Goal: Task Accomplishment & Management: Complete application form

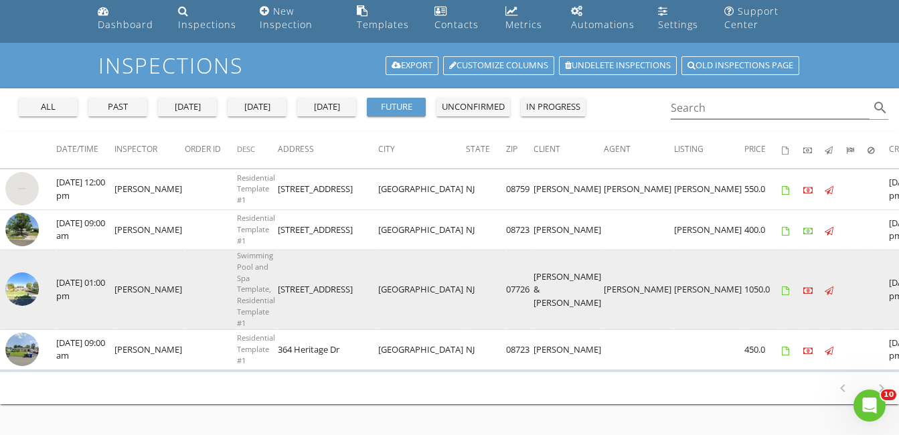
scroll to position [67, 0]
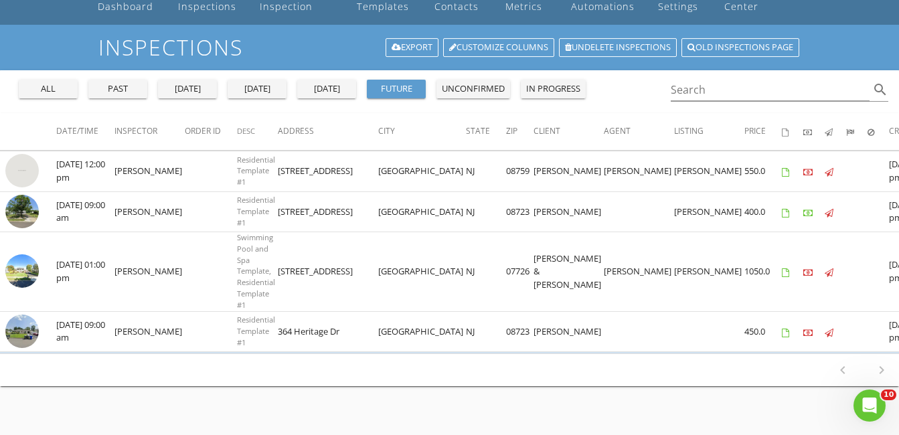
click at [466, 89] on div "unconfirmed" at bounding box center [473, 88] width 63 height 13
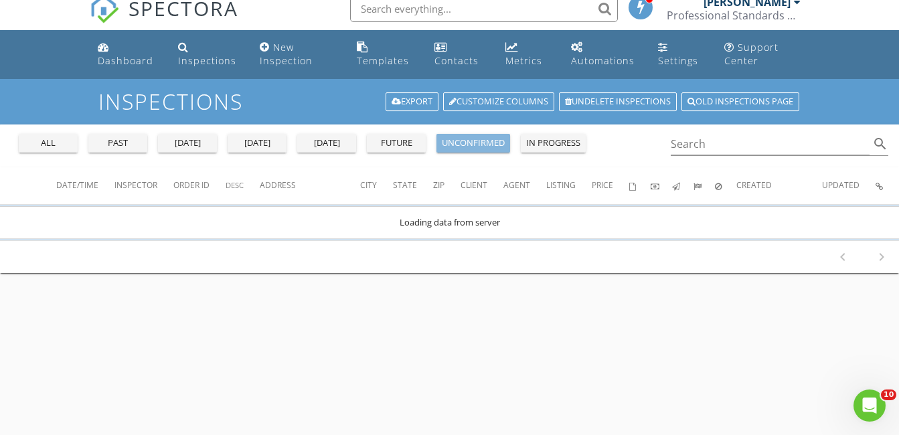
scroll to position [0, 0]
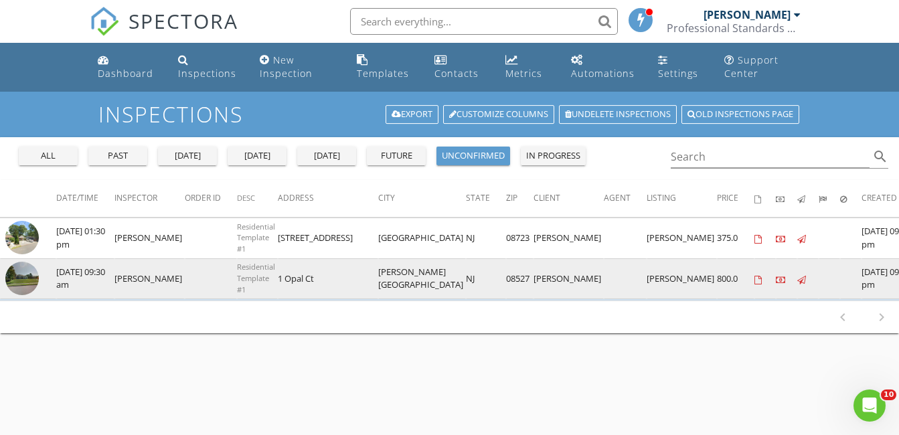
click at [25, 283] on img at bounding box center [21, 278] width 33 height 33
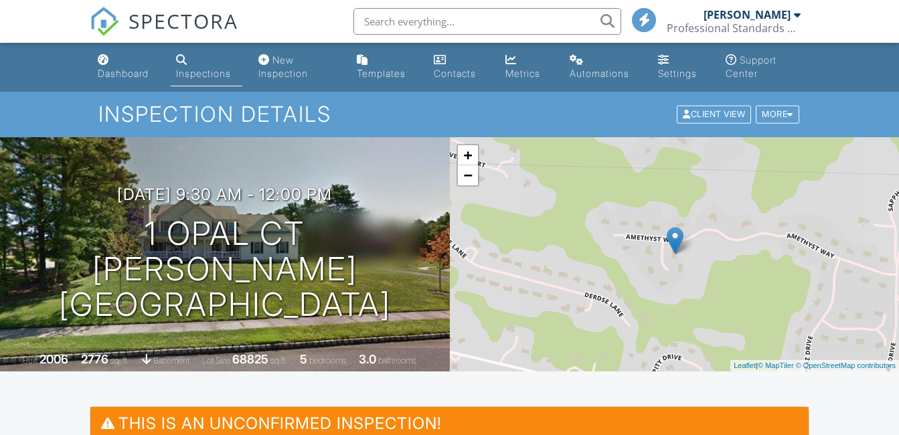
drag, startPoint x: 0, startPoint y: 0, endPoint x: 127, endPoint y: 135, distance: 185.2
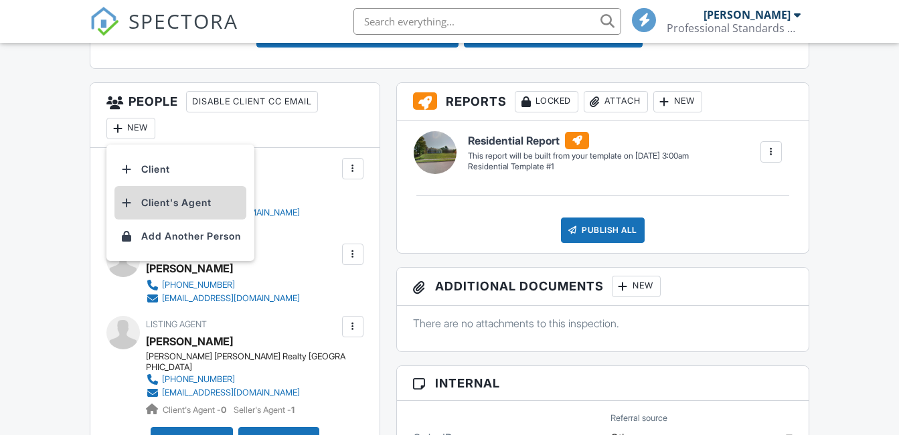
click at [182, 203] on li "Client's Agent" at bounding box center [180, 202] width 132 height 33
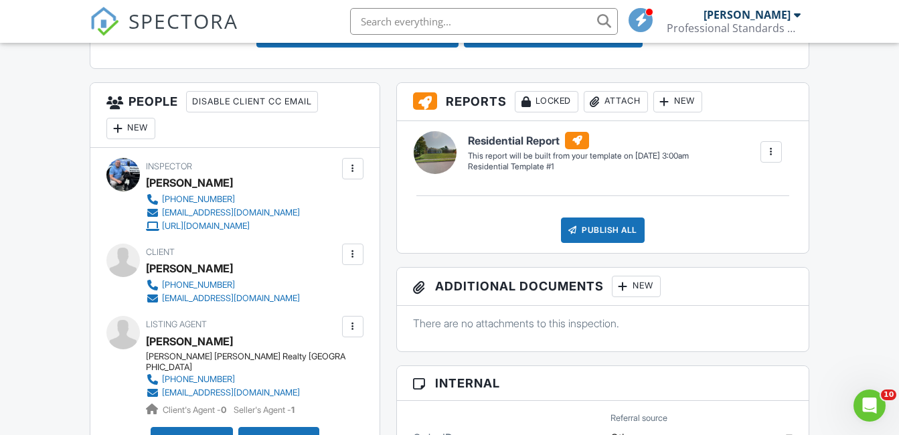
click at [130, 123] on div "New" at bounding box center [130, 128] width 49 height 21
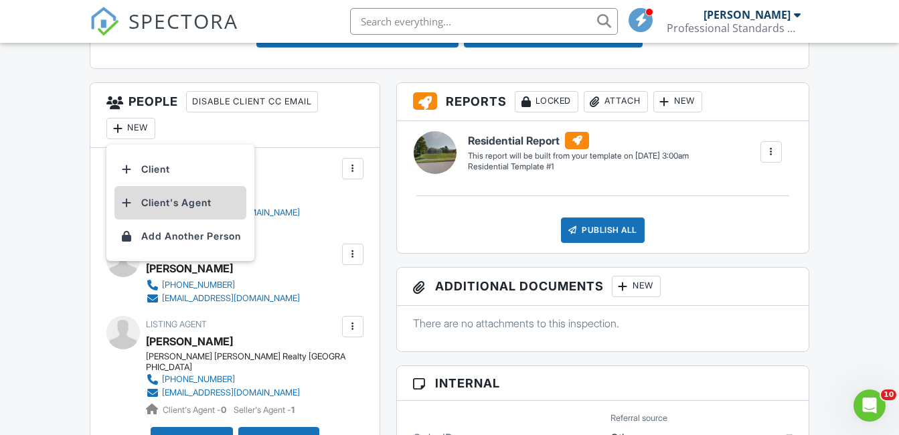
click at [201, 204] on li "Client's Agent" at bounding box center [180, 202] width 132 height 33
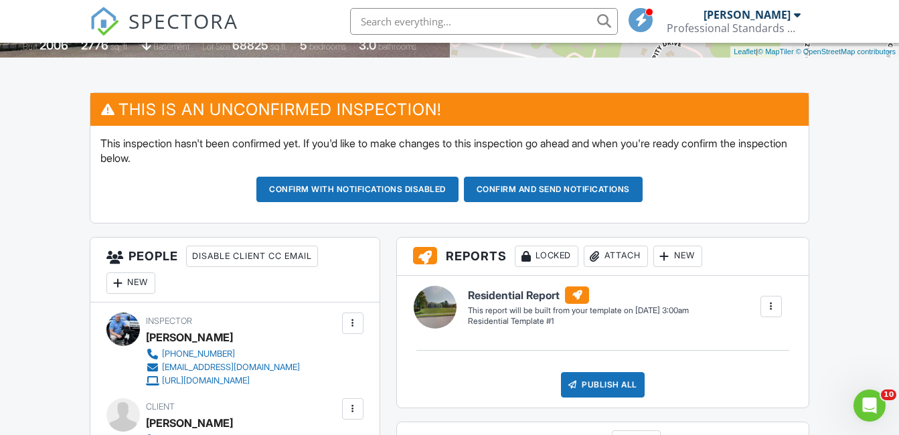
scroll to position [308, 0]
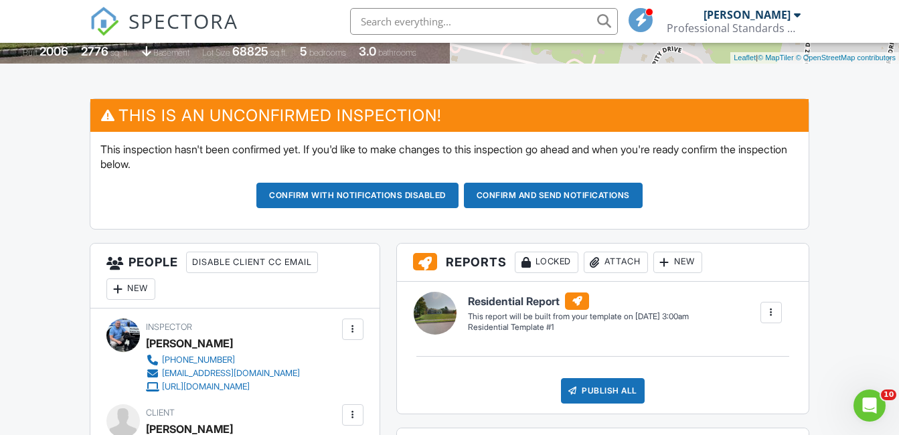
click at [459, 199] on button "Confirm and send notifications" at bounding box center [357, 195] width 202 height 25
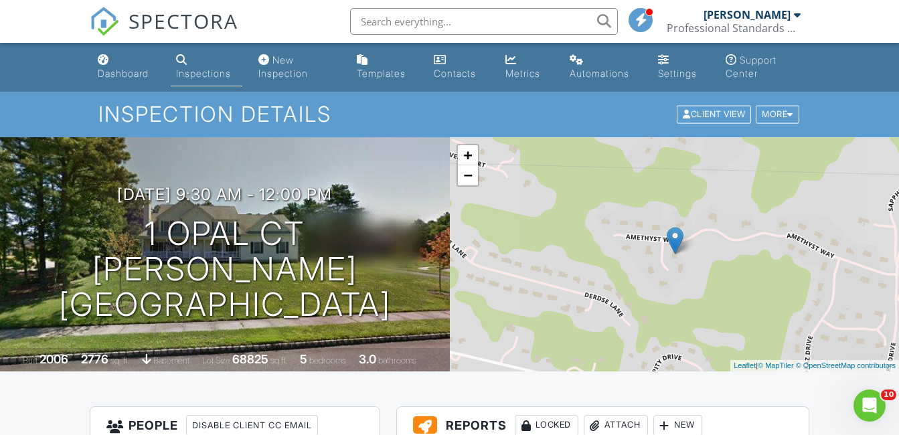
click at [212, 73] on div "Inspections" at bounding box center [203, 73] width 55 height 11
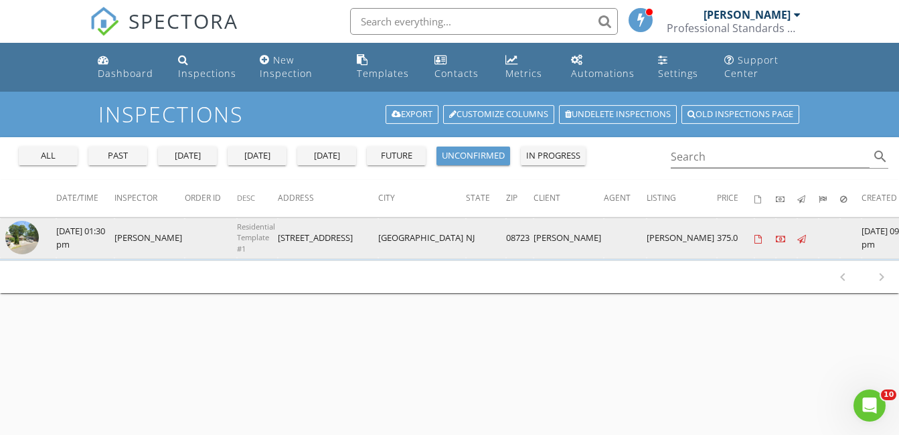
click at [23, 242] on img at bounding box center [21, 237] width 33 height 33
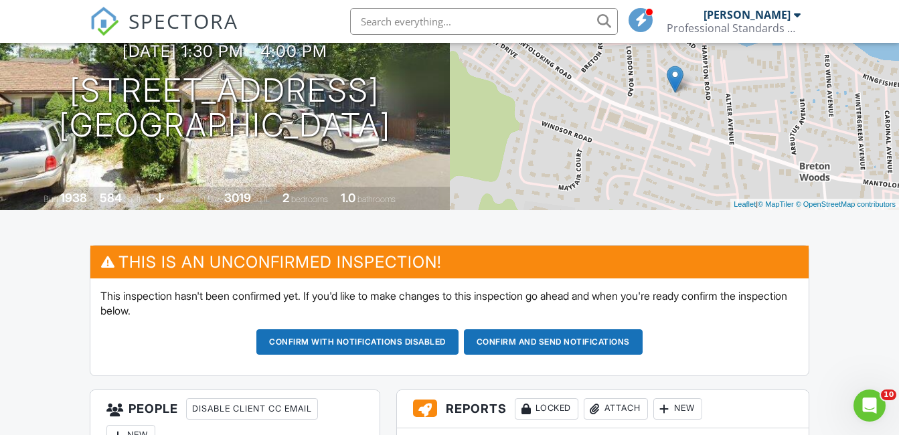
scroll to position [201, 0]
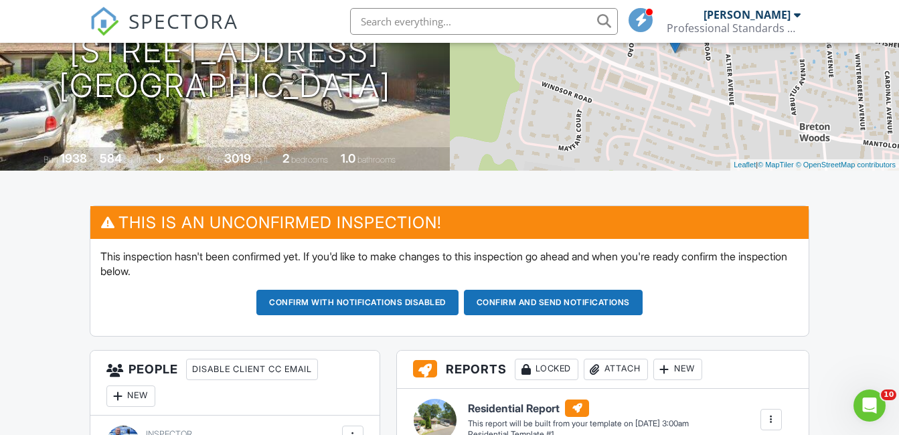
click at [459, 305] on button "Confirm and send notifications" at bounding box center [357, 302] width 202 height 25
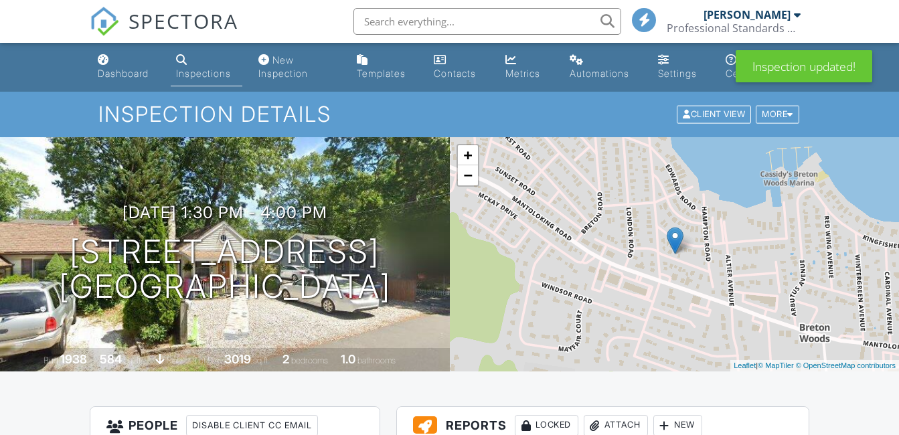
click at [209, 69] on div "Inspections" at bounding box center [203, 73] width 55 height 11
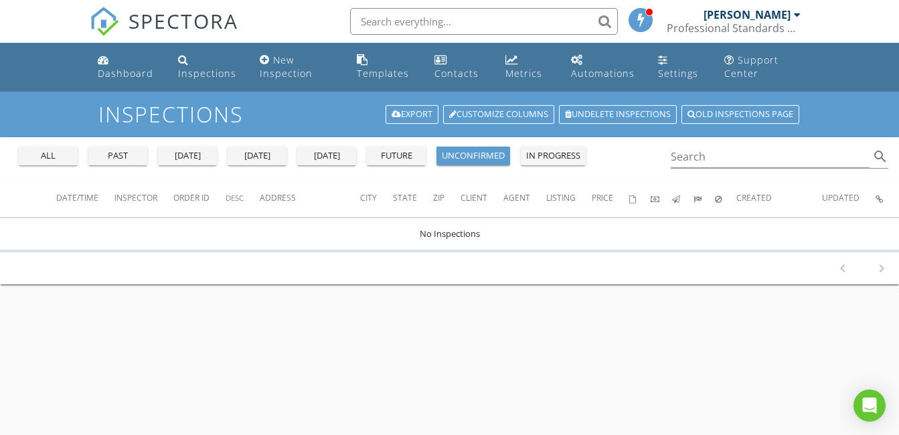
click at [415, 155] on div "future" at bounding box center [396, 155] width 48 height 13
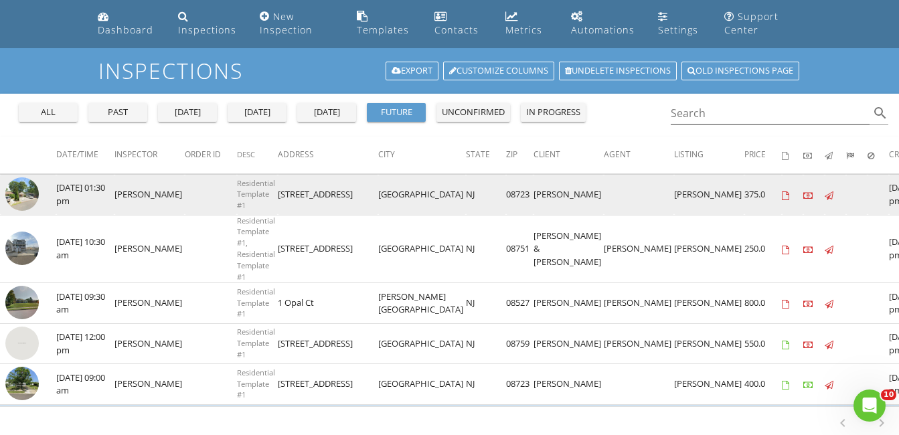
scroll to position [67, 0]
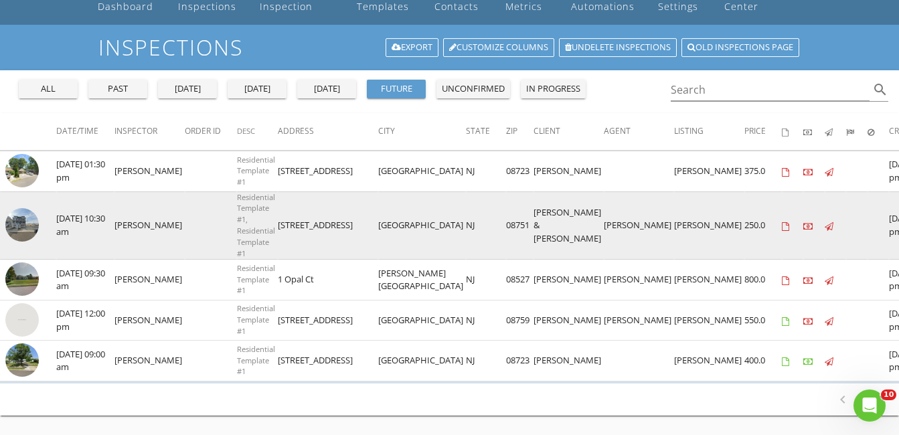
click at [21, 226] on img at bounding box center [21, 224] width 33 height 33
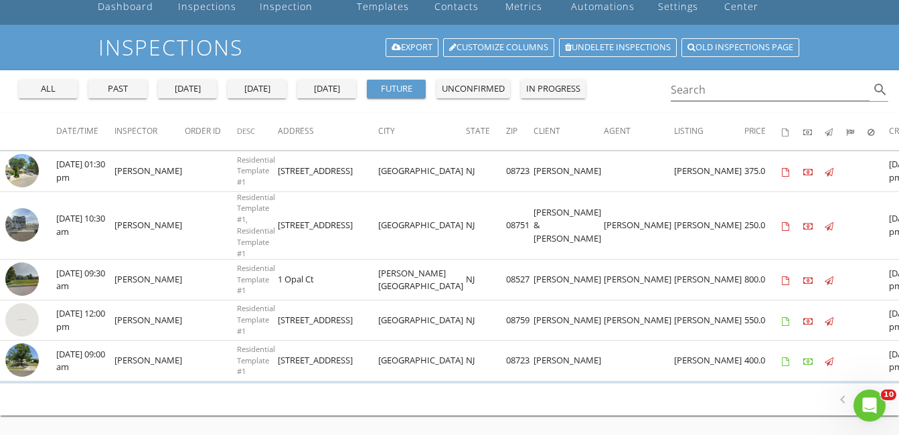
scroll to position [0, 0]
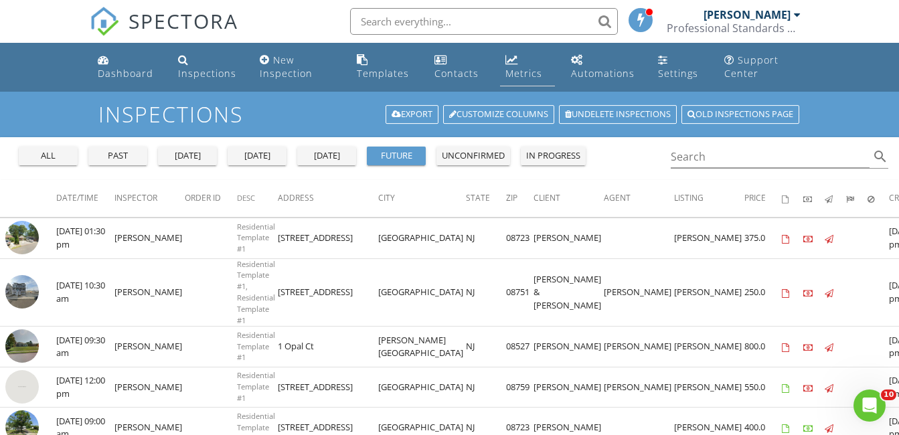
click at [528, 62] on link "Metrics" at bounding box center [527, 67] width 54 height 38
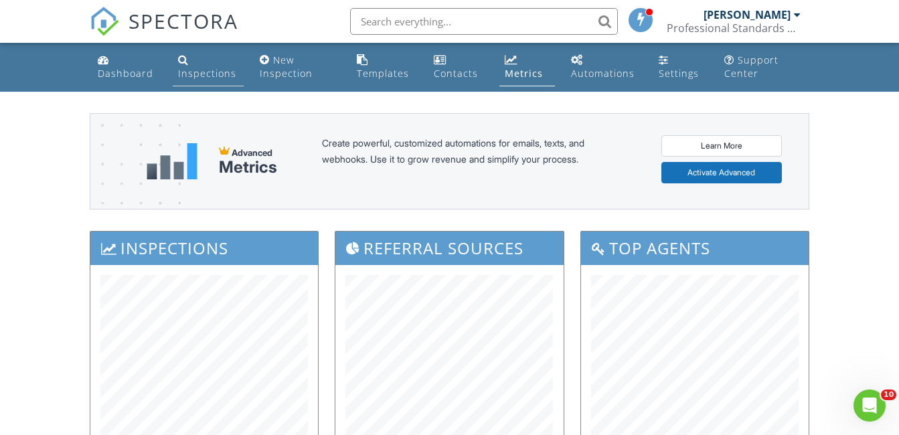
click at [213, 68] on div "Inspections" at bounding box center [207, 73] width 58 height 13
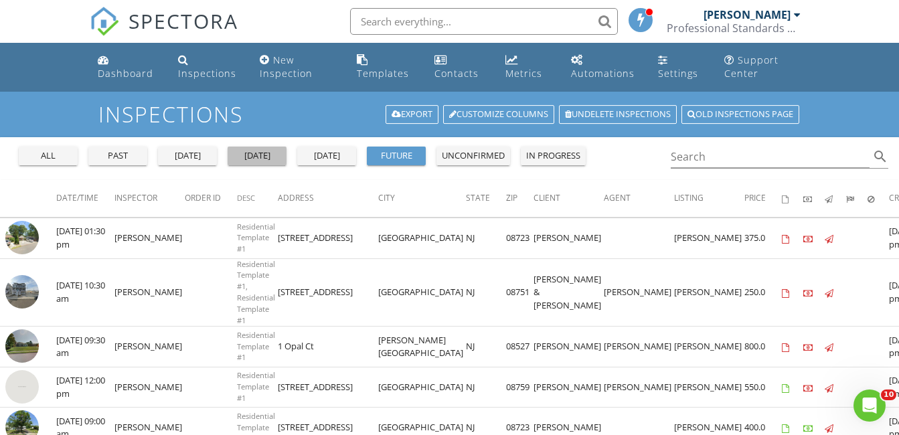
click at [265, 154] on div "[DATE]" at bounding box center [257, 155] width 48 height 13
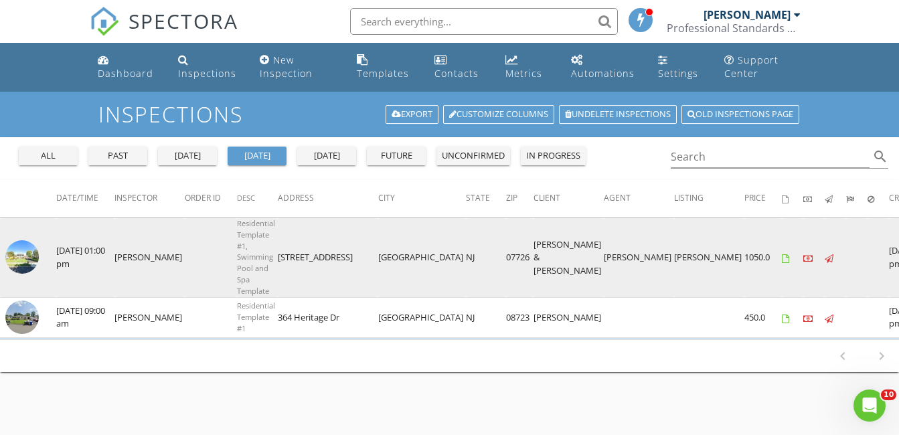
click at [29, 259] on img at bounding box center [21, 256] width 33 height 33
click at [23, 250] on img at bounding box center [21, 256] width 33 height 33
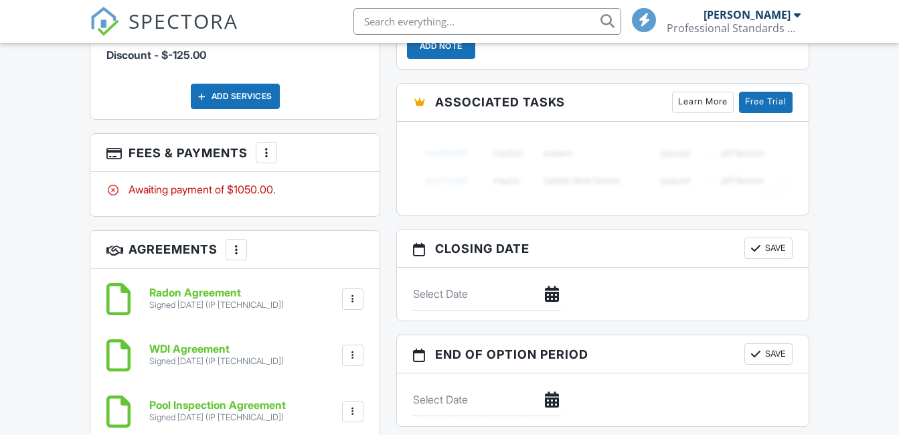
click at [267, 146] on div at bounding box center [266, 152] width 13 height 13
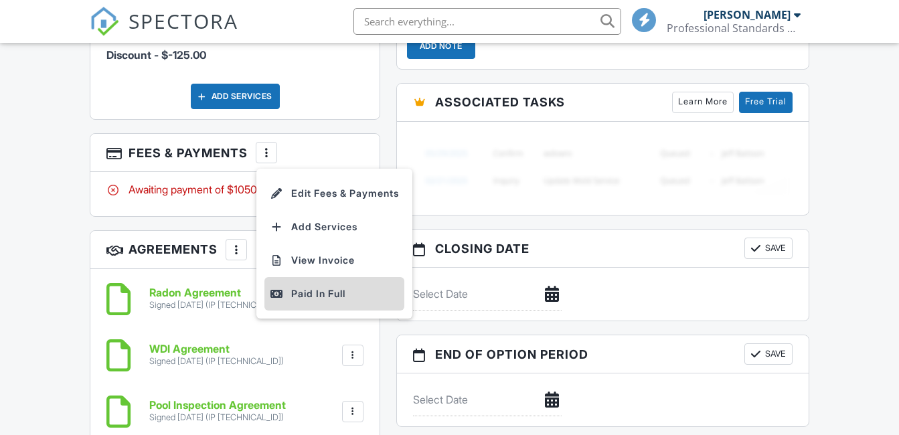
click at [315, 287] on div "Paid In Full" at bounding box center [334, 294] width 129 height 16
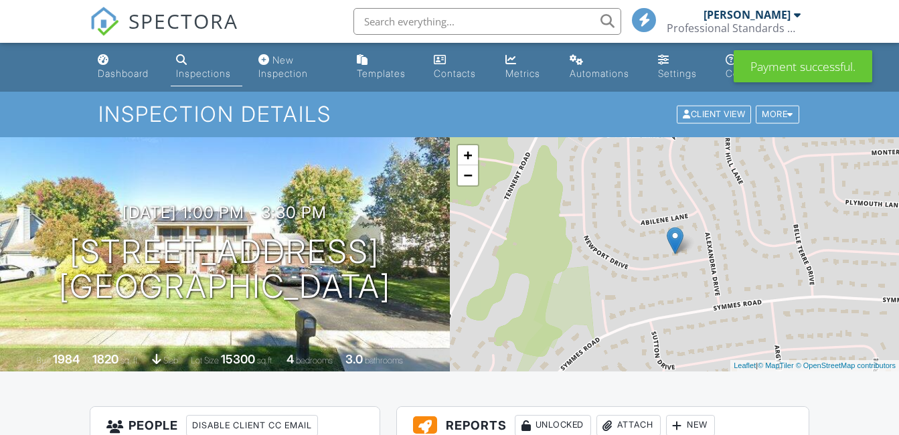
click at [212, 70] on div "Inspections" at bounding box center [203, 73] width 55 height 11
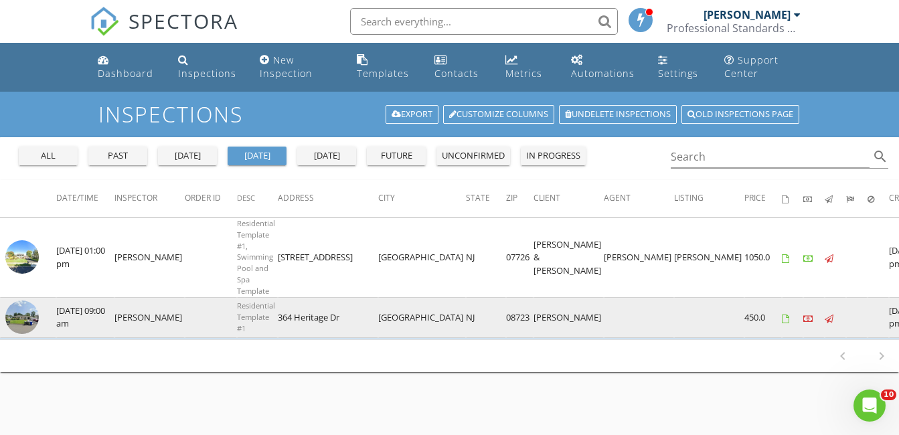
click at [26, 315] on img at bounding box center [21, 317] width 33 height 33
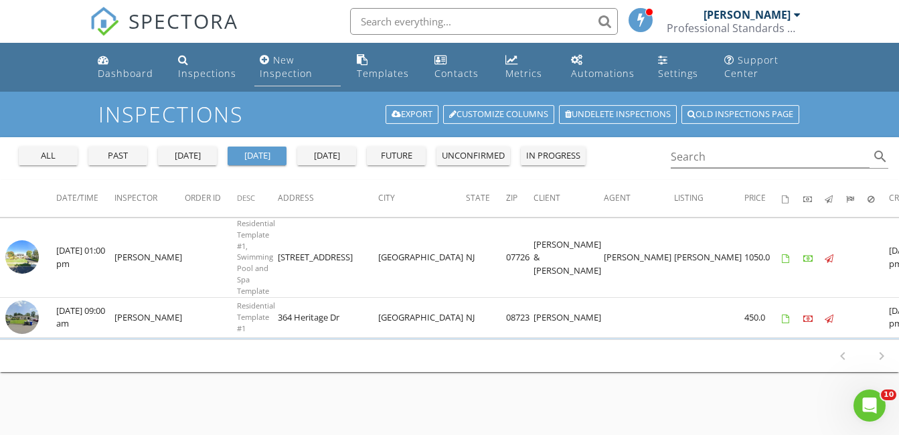
click at [282, 63] on div "New Inspection" at bounding box center [286, 67] width 53 height 26
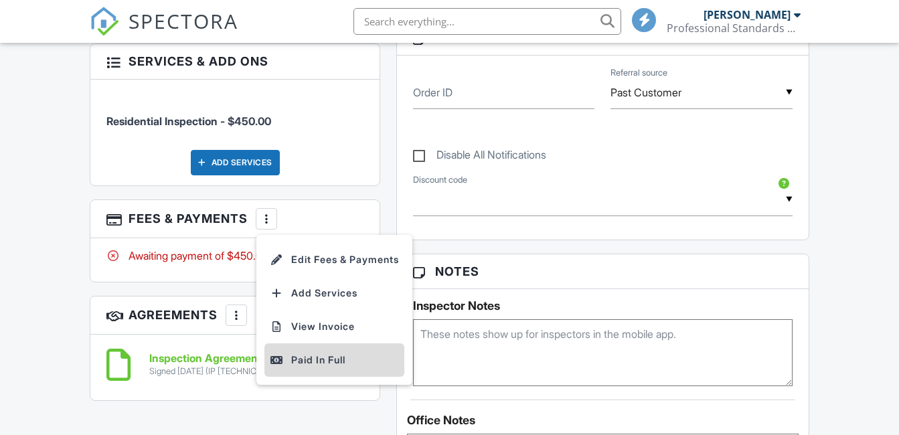
click at [307, 356] on div "Paid In Full" at bounding box center [334, 360] width 129 height 16
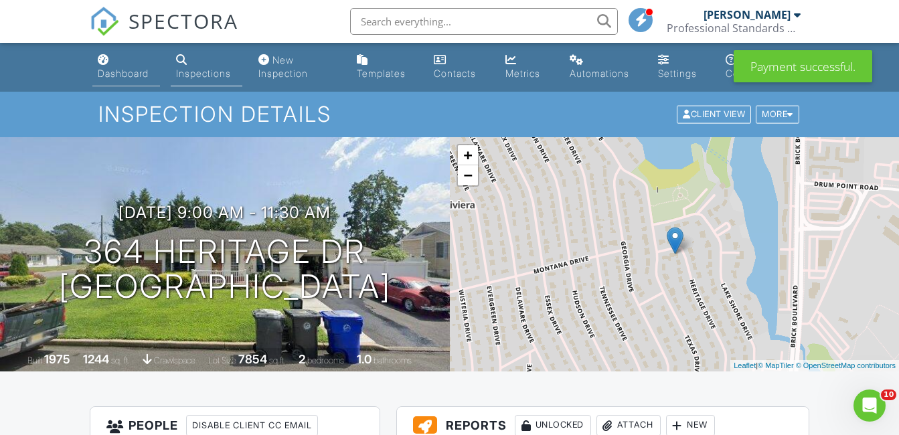
click at [139, 68] on div "Dashboard" at bounding box center [123, 73] width 51 height 11
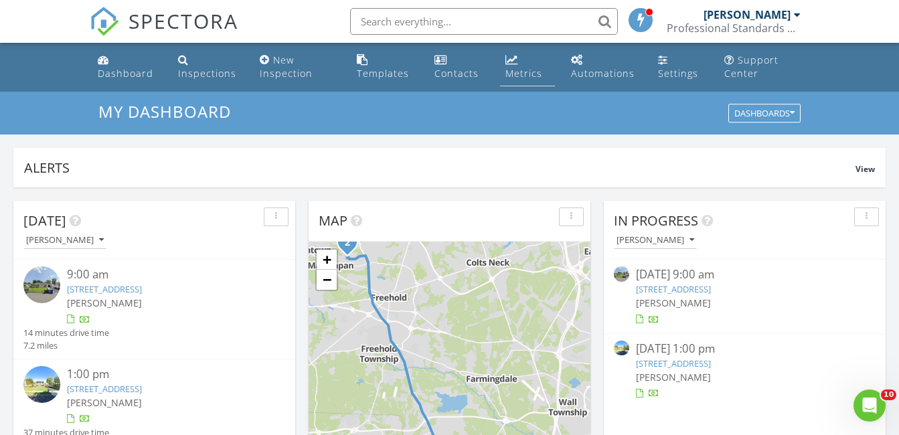
click at [518, 65] on link "Metrics" at bounding box center [527, 67] width 54 height 38
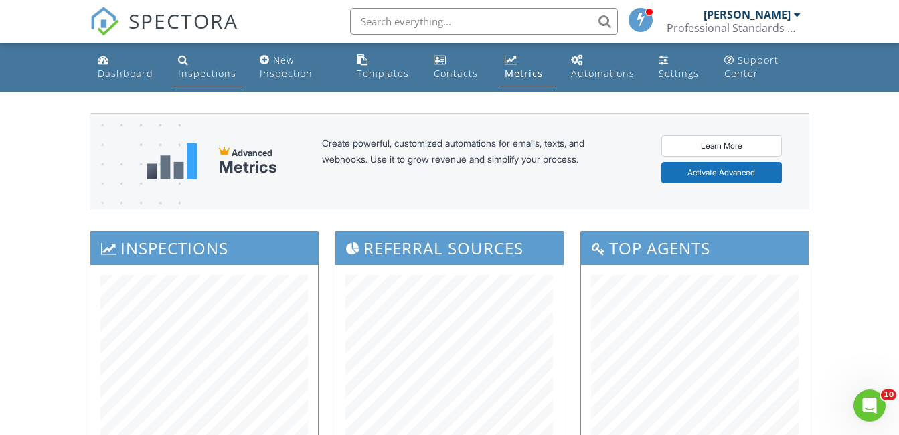
click at [220, 69] on div "Inspections" at bounding box center [207, 73] width 58 height 13
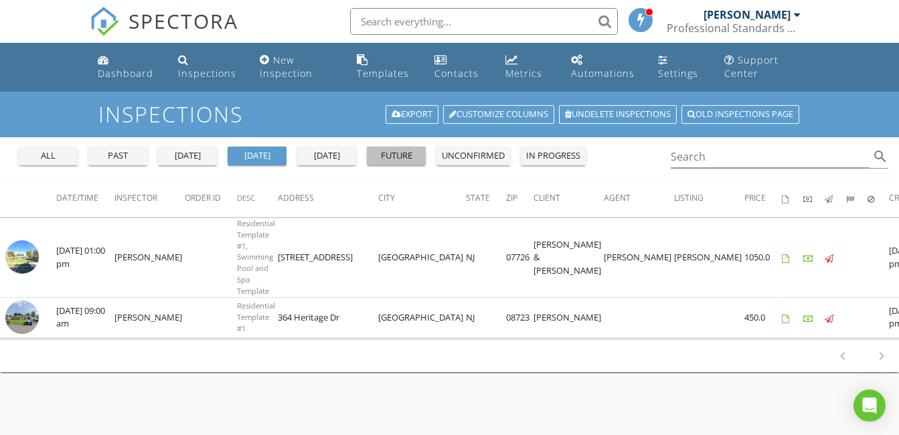
click at [405, 158] on div "future" at bounding box center [396, 155] width 48 height 13
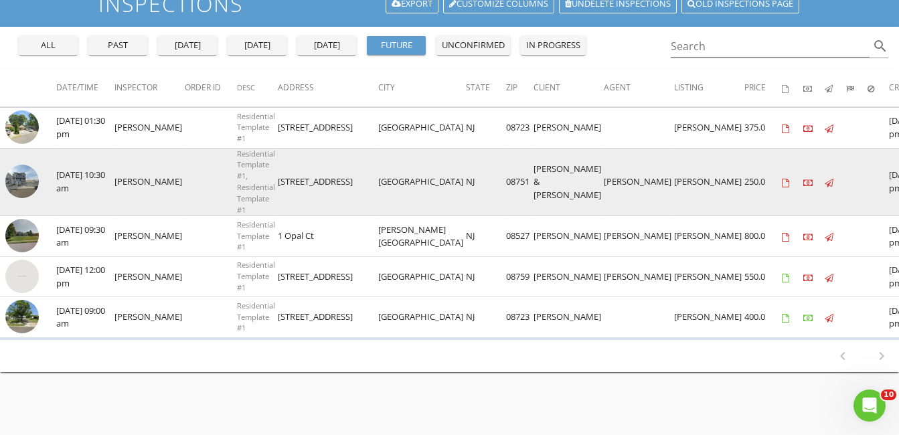
scroll to position [134, 0]
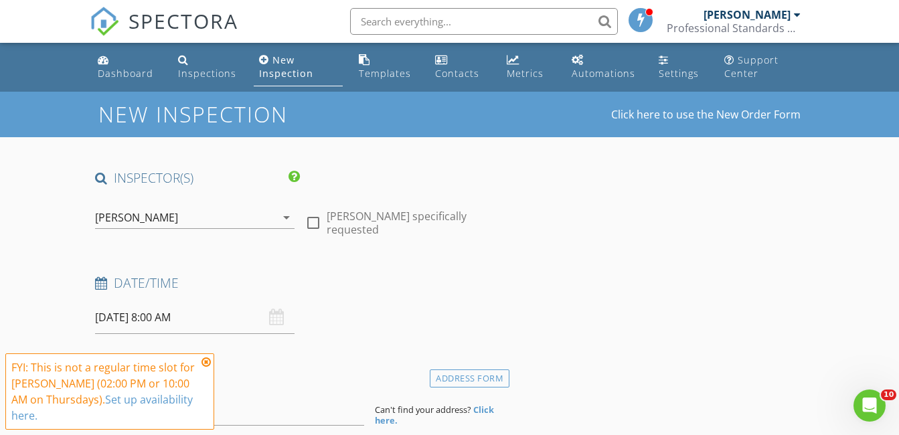
click at [283, 317] on div "08/28/2025 8:00 AM" at bounding box center [194, 317] width 199 height 33
click at [205, 364] on icon at bounding box center [206, 362] width 9 height 11
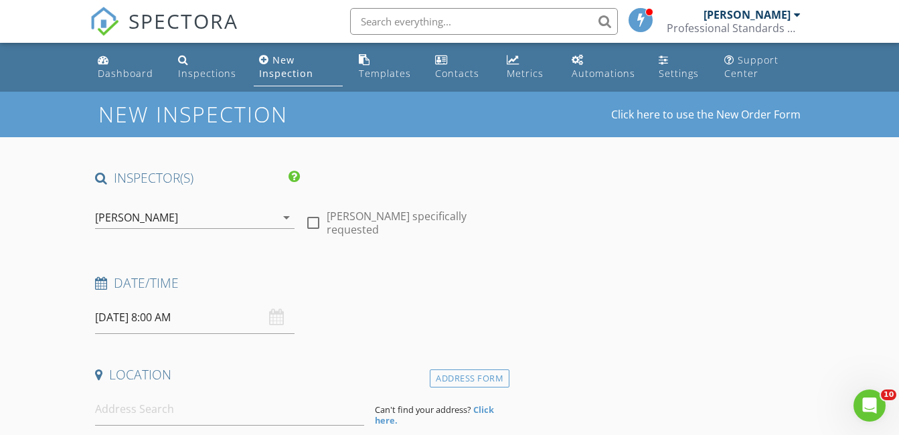
click at [272, 329] on input "08/28/2025 8:00 AM" at bounding box center [194, 317] width 199 height 33
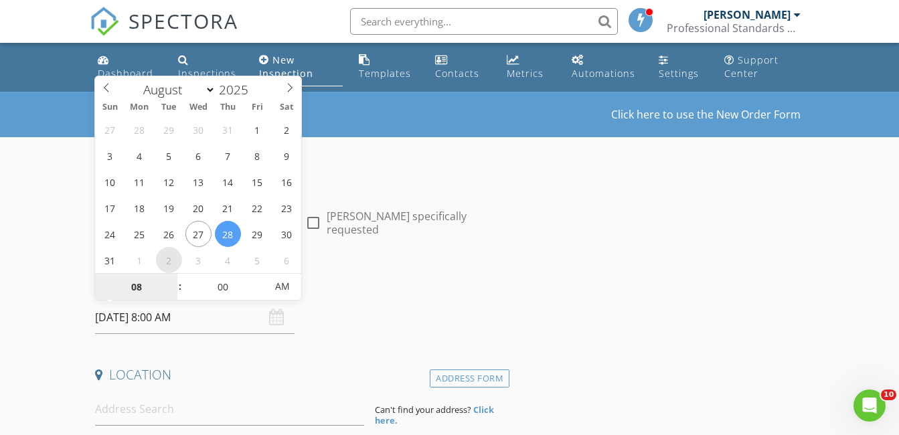
select select "8"
type input "09/02/2025 8:00 AM"
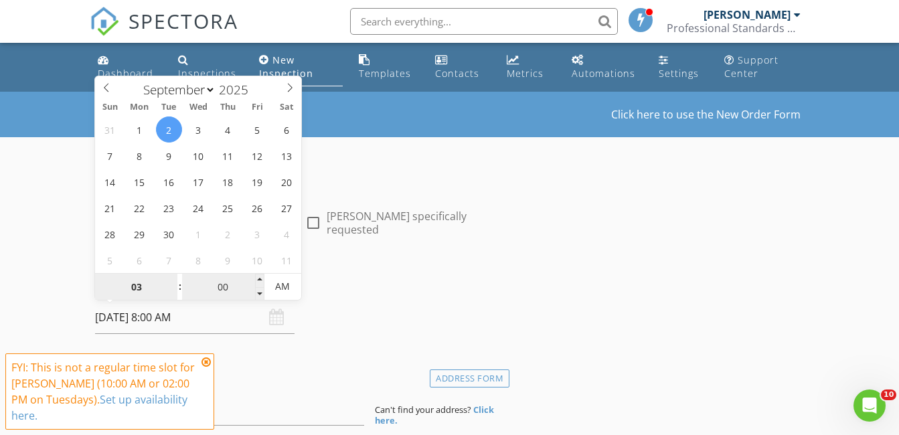
type input "03"
type input "09/02/2025 3:00 AM"
click at [218, 283] on input "00" at bounding box center [223, 287] width 82 height 27
type input "30"
type input "[DATE] 3:30 PM"
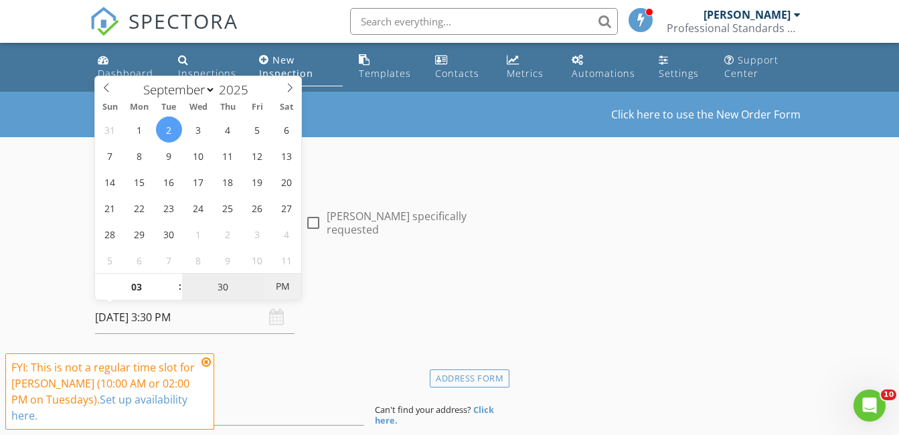
click at [278, 287] on span "PM" at bounding box center [282, 286] width 37 height 27
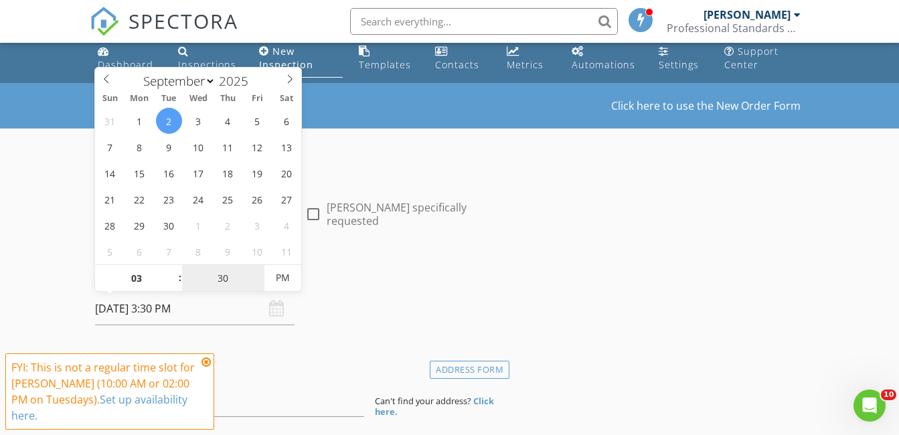
scroll to position [134, 0]
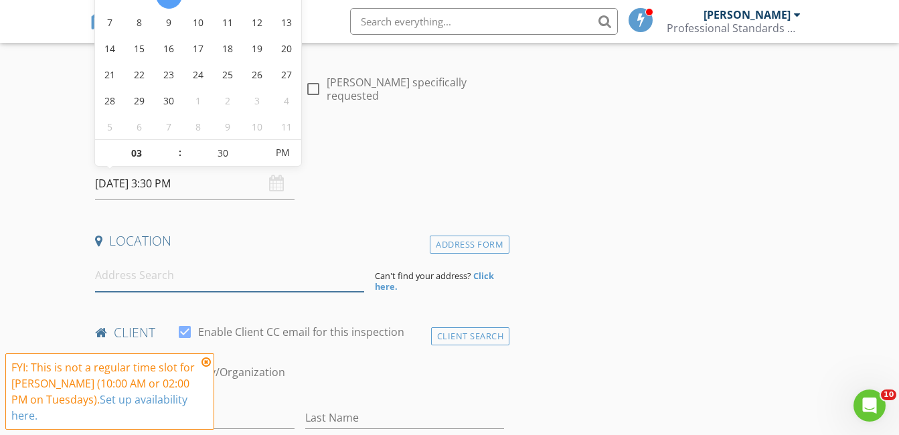
click at [135, 275] on input at bounding box center [229, 275] width 269 height 33
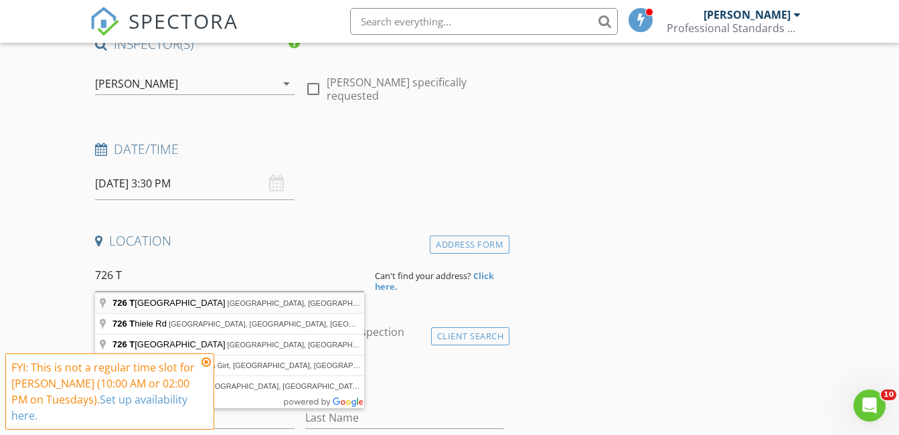
type input "726 Tall Oaks Drive, Brick Township, NJ, USA"
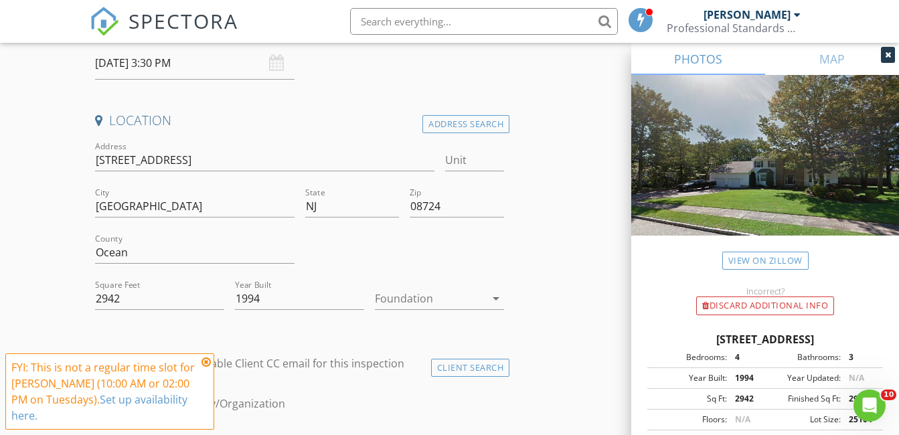
scroll to position [335, 0]
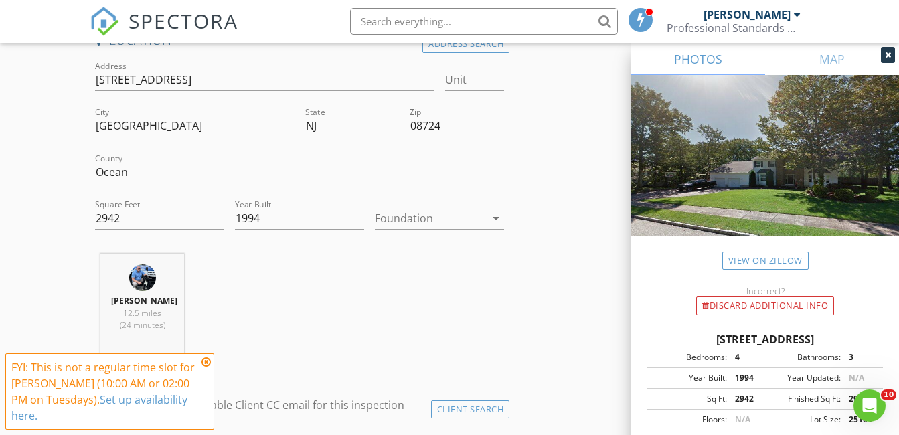
click at [410, 218] on div at bounding box center [430, 218] width 110 height 21
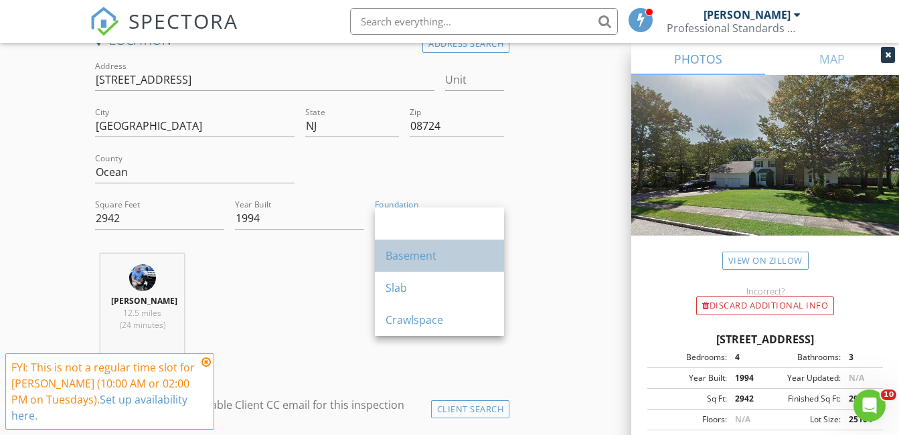
click at [410, 255] on div "Basement" at bounding box center [440, 256] width 108 height 16
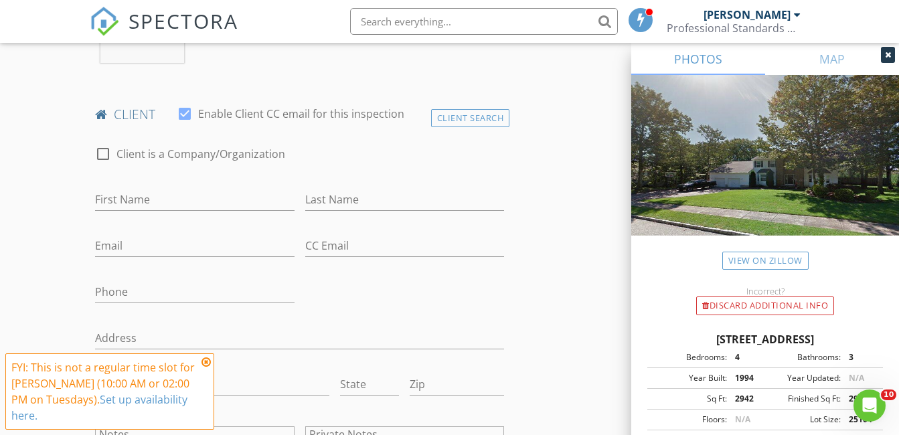
scroll to position [603, 0]
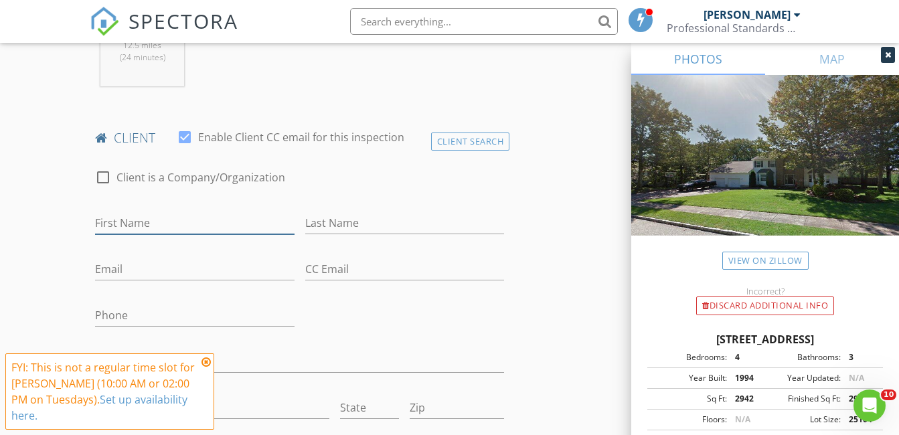
click at [151, 214] on input "First Name" at bounding box center [194, 223] width 199 height 22
type input "Anthony Matarazzo"
type input "Criscuolo"
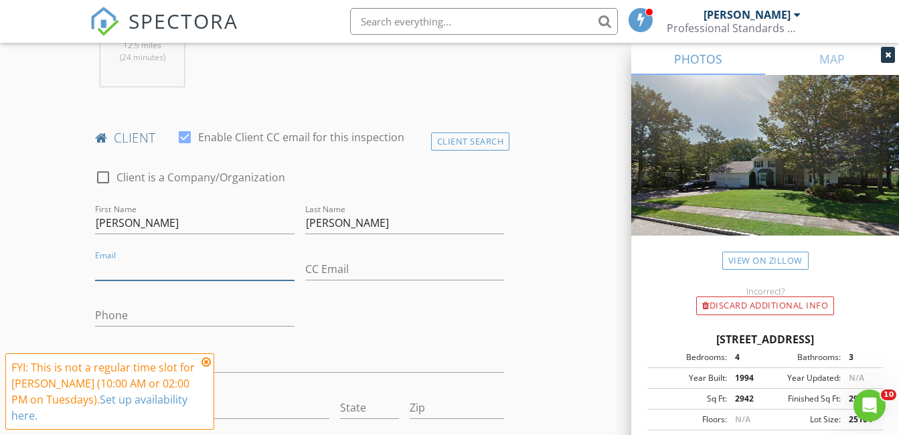
click at [121, 265] on input "Email" at bounding box center [194, 269] width 199 height 22
type input "drtonycdc@gmail.com"
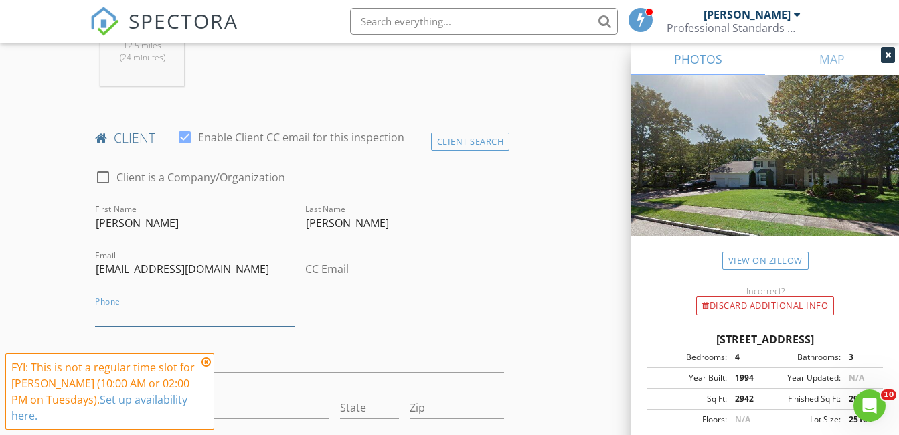
click at [120, 317] on input "Phone" at bounding box center [194, 316] width 199 height 22
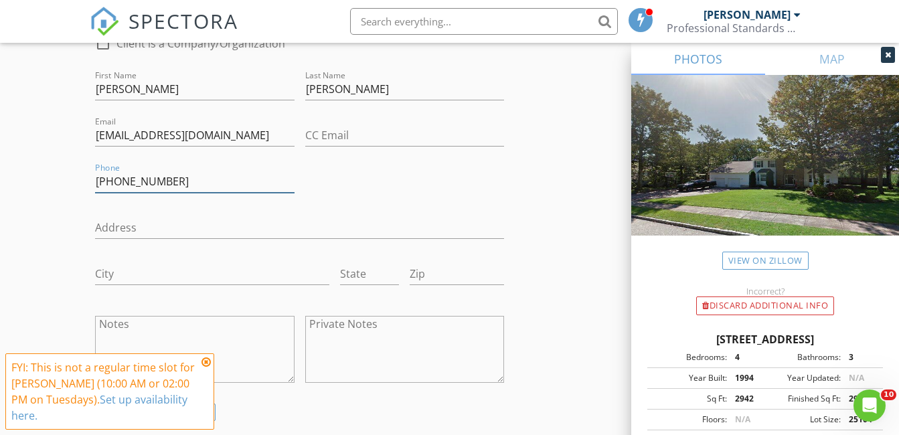
scroll to position [803, 0]
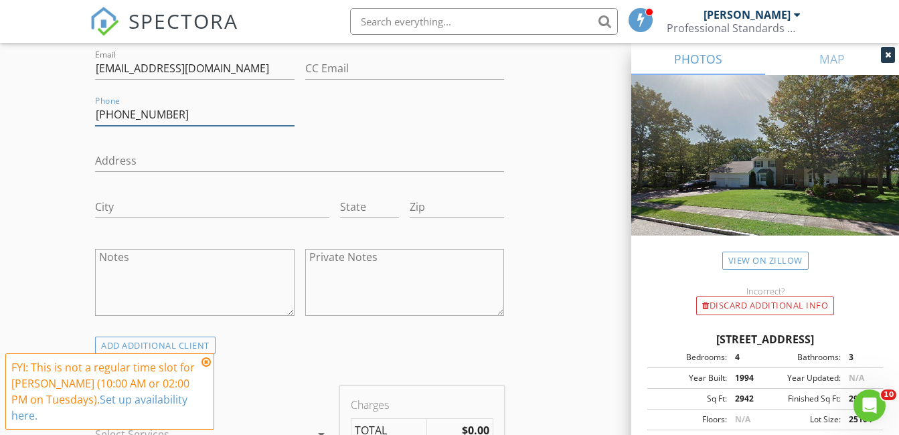
type input "732-915-0675"
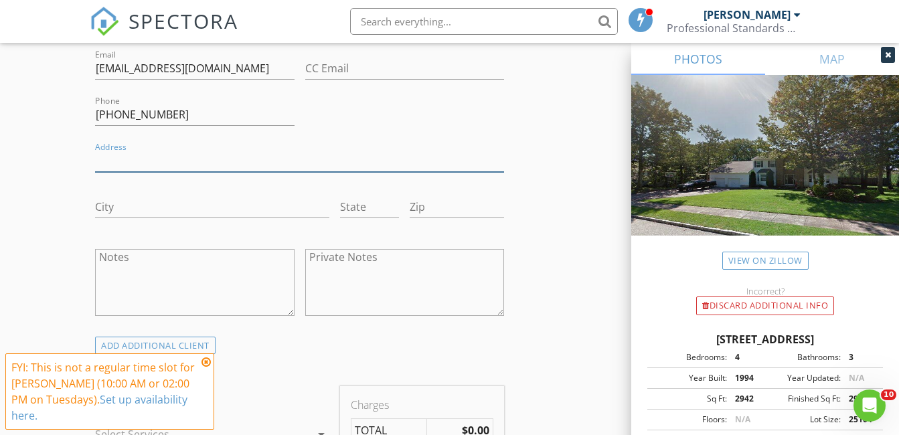
click at [134, 160] on input "Address" at bounding box center [299, 161] width 409 height 22
type input "726 Tall Oaks Dr"
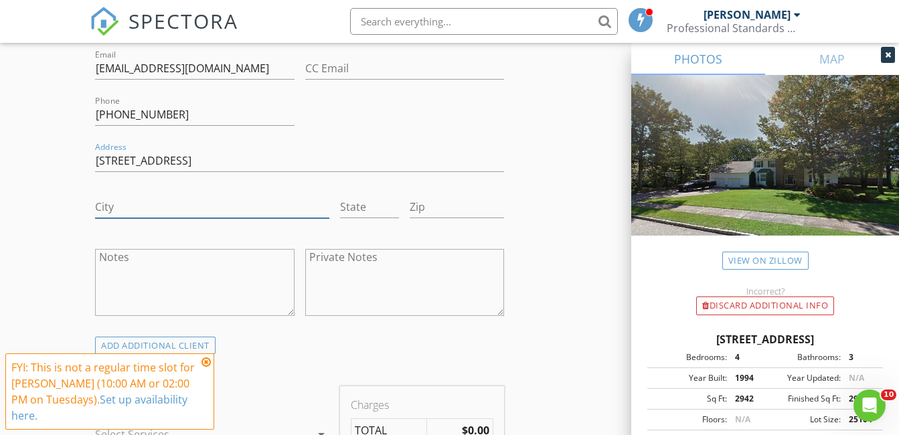
click at [141, 208] on input "City" at bounding box center [212, 207] width 234 height 22
type input "Brick"
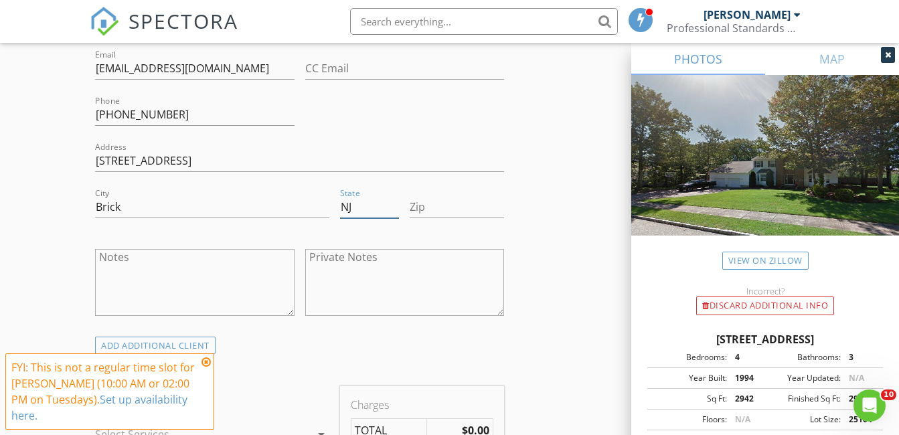
type input "NJ"
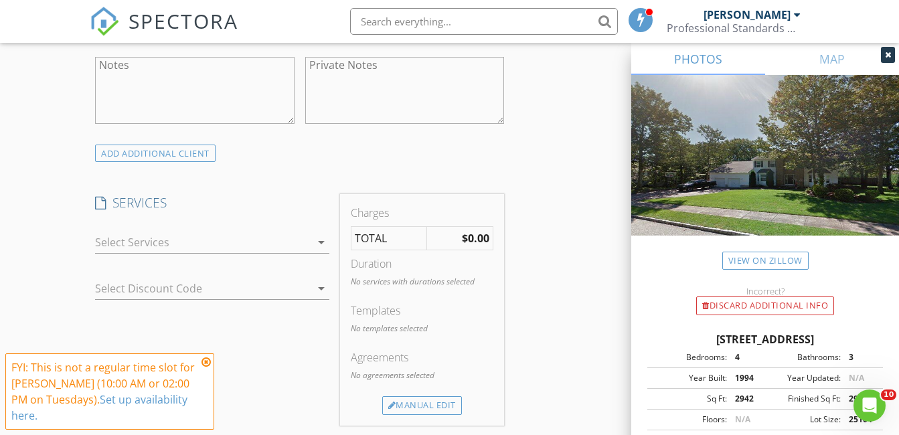
scroll to position [1071, 0]
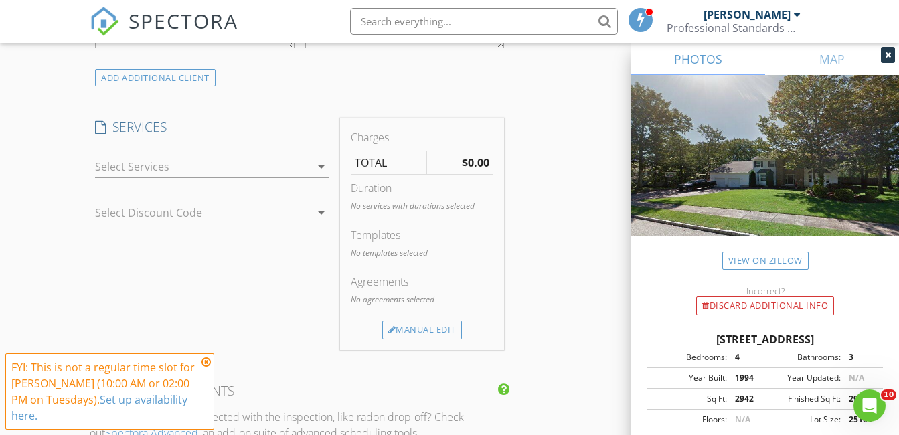
type input "08724"
click at [171, 168] on div at bounding box center [203, 166] width 216 height 21
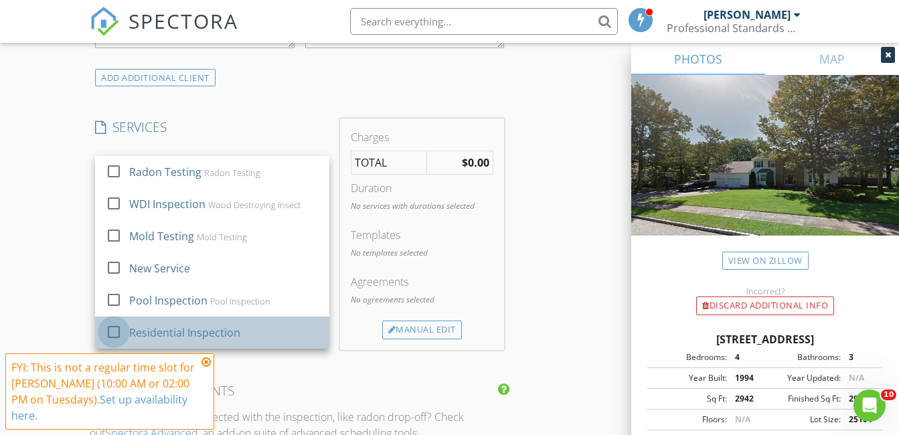
click at [113, 335] on div at bounding box center [113, 332] width 23 height 23
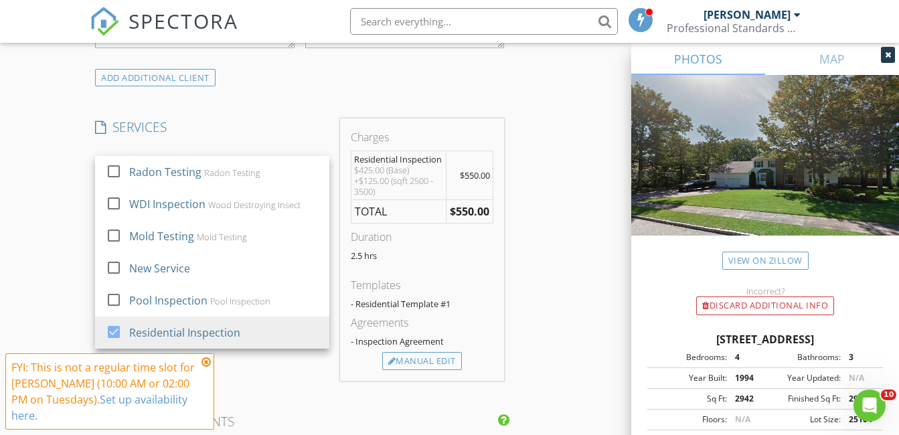
click at [77, 219] on div "New Inspection Click here to use the New Order Form INSPECTOR(S) check_box Davi…" at bounding box center [449, 205] width 899 height 2369
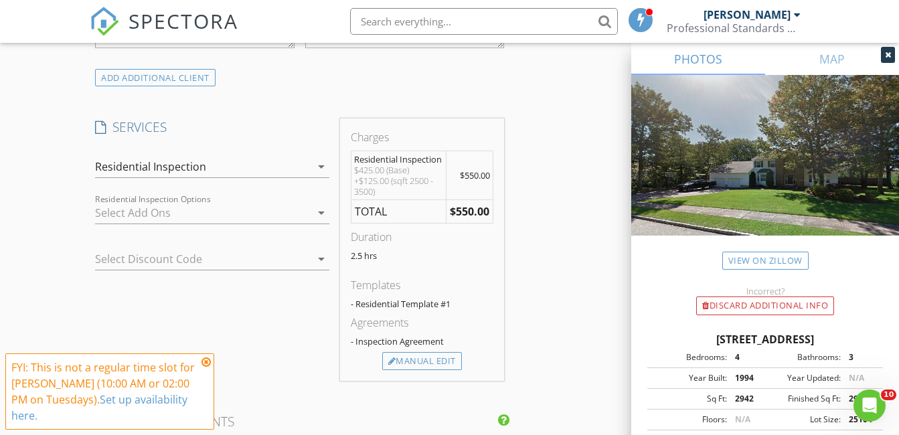
click at [303, 168] on div "Residential Inspection" at bounding box center [203, 166] width 216 height 21
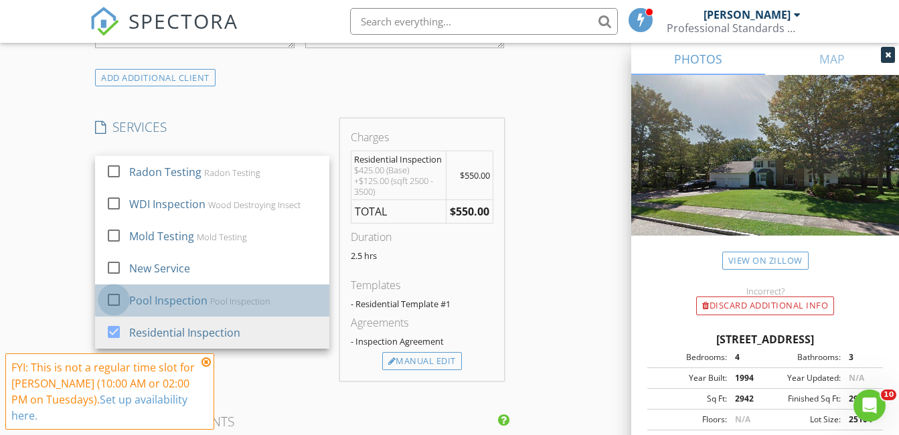
click at [114, 298] on div at bounding box center [113, 300] width 23 height 23
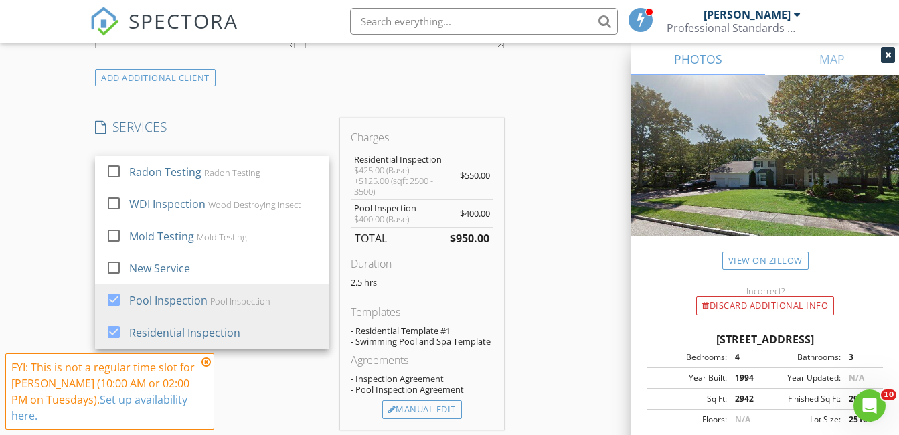
click at [62, 229] on div "New Inspection Click here to use the New Order Form INSPECTOR(S) check_box Davi…" at bounding box center [449, 230] width 899 height 2418
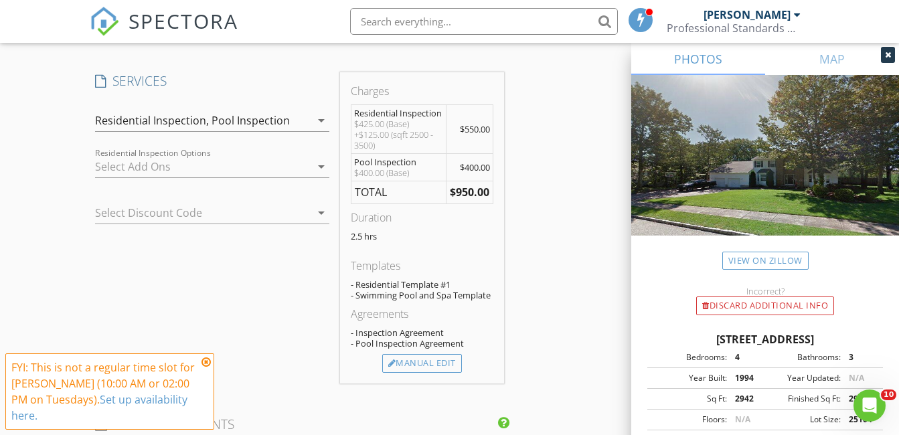
scroll to position [1138, 0]
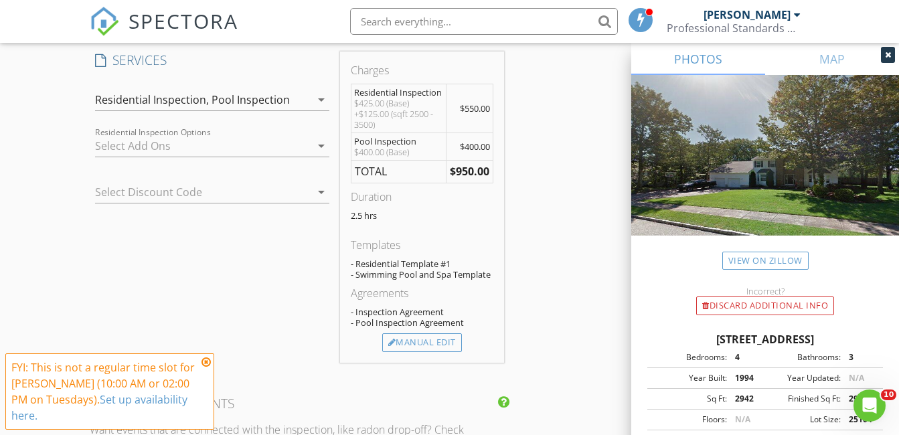
click at [216, 188] on div at bounding box center [193, 191] width 197 height 21
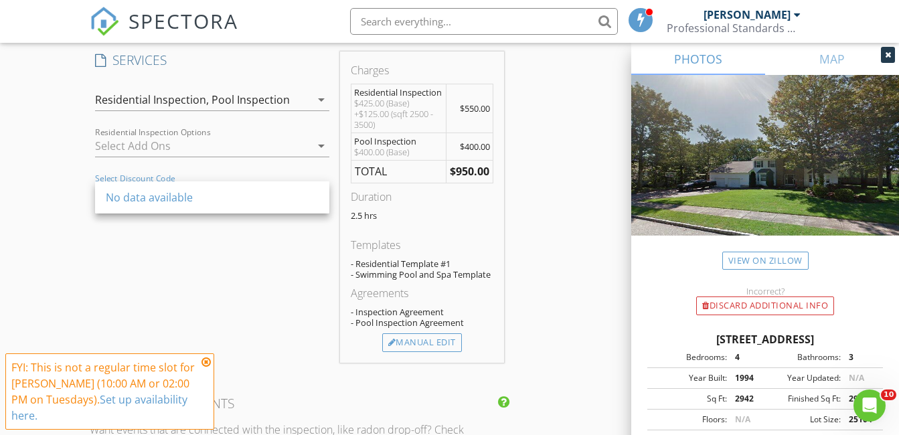
click at [85, 191] on div "New Inspection Click here to use the New Order Form INSPECTOR(S) check_box Davi…" at bounding box center [449, 163] width 899 height 2418
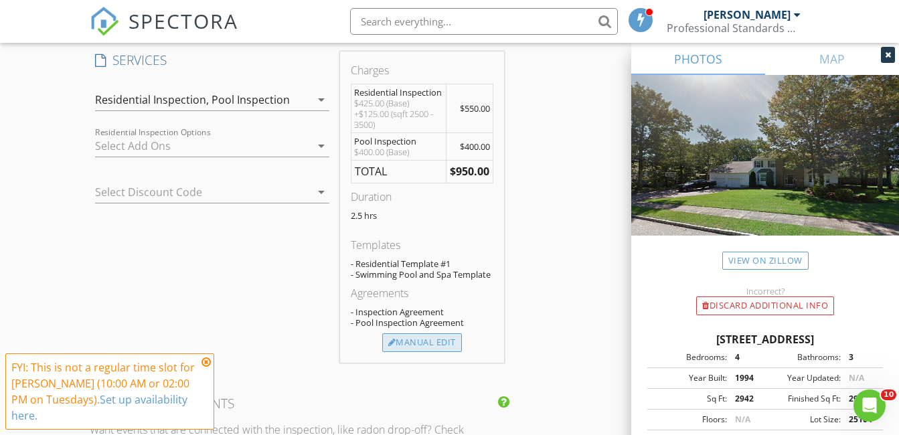
click at [414, 343] on div "Manual Edit" at bounding box center [422, 342] width 80 height 19
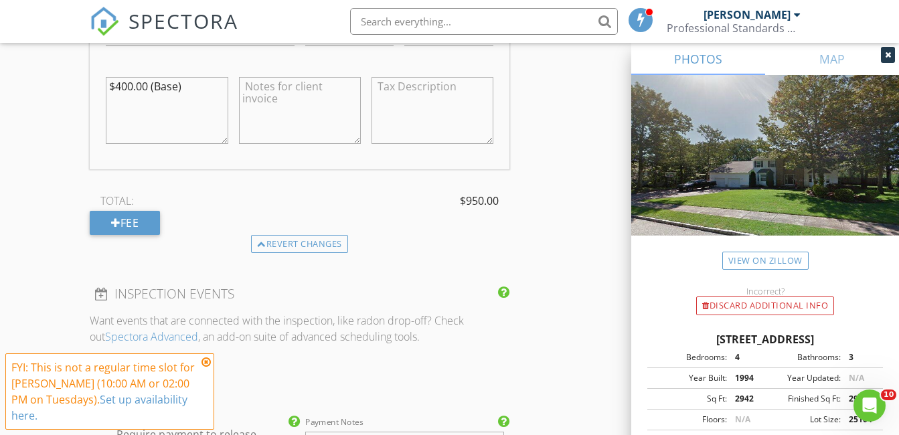
scroll to position [1540, 0]
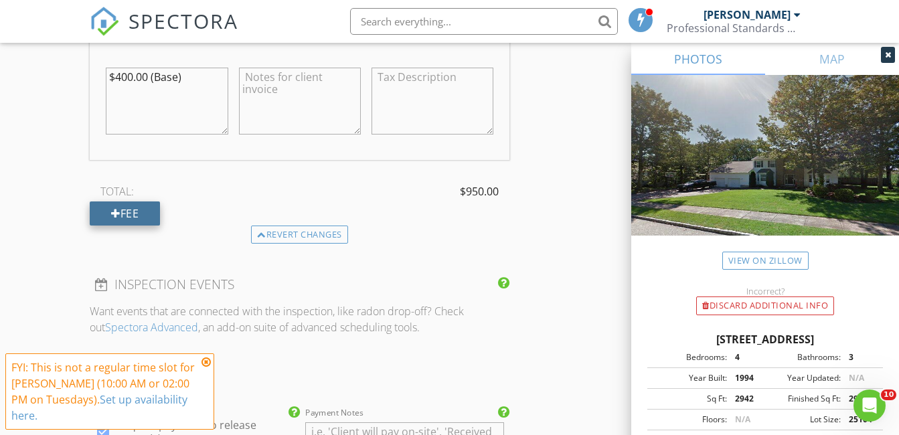
click at [129, 215] on div "Fee" at bounding box center [125, 214] width 70 height 24
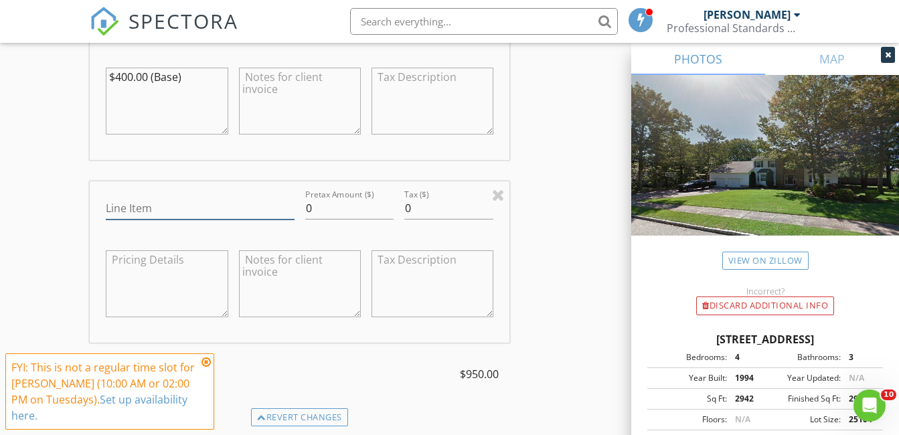
click at [139, 204] on input "Line Item" at bounding box center [200, 208] width 188 height 22
type input "Discount"
click at [329, 210] on input "0" at bounding box center [349, 208] width 89 height 22
type input "0"
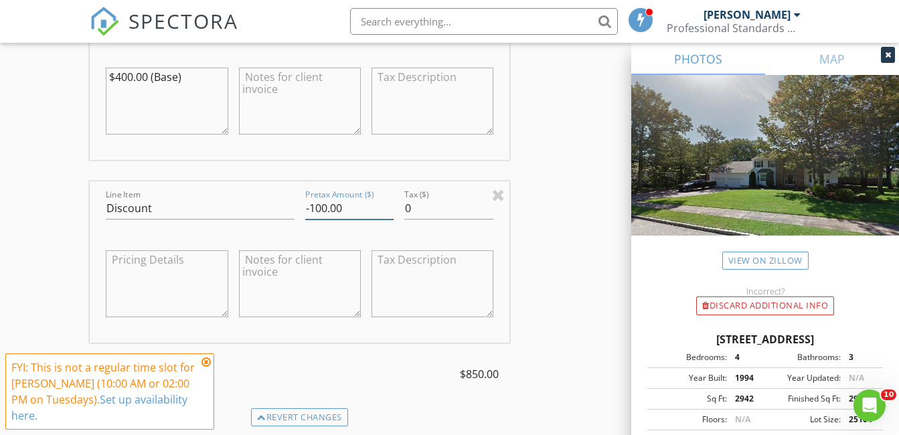
type input "-100.00"
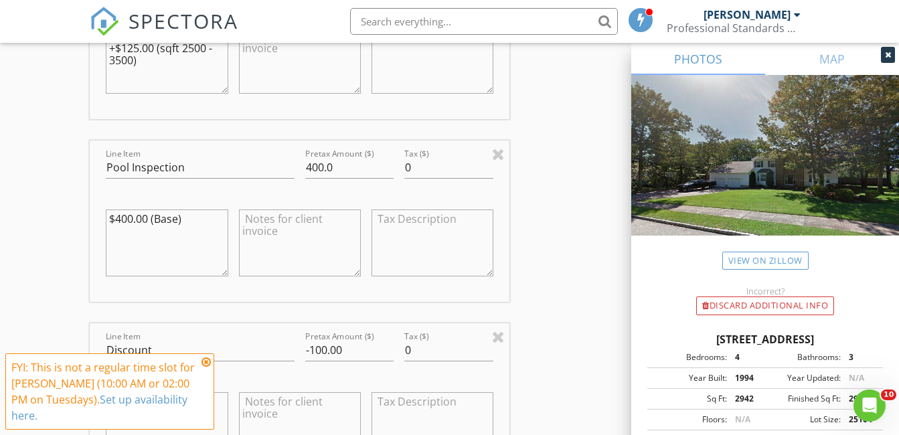
scroll to position [1406, 0]
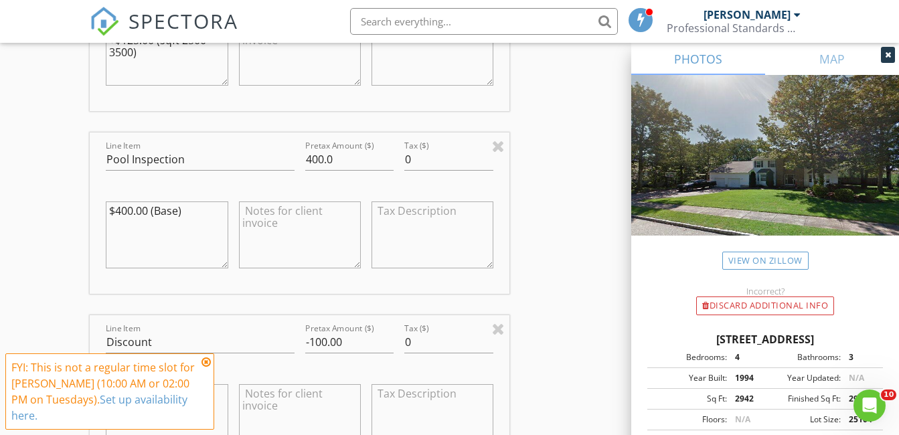
click at [205, 362] on icon at bounding box center [206, 362] width 9 height 11
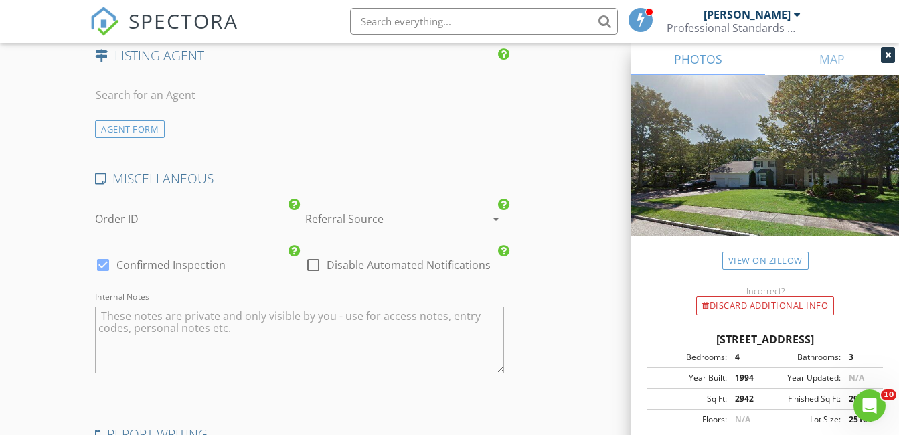
scroll to position [2343, 0]
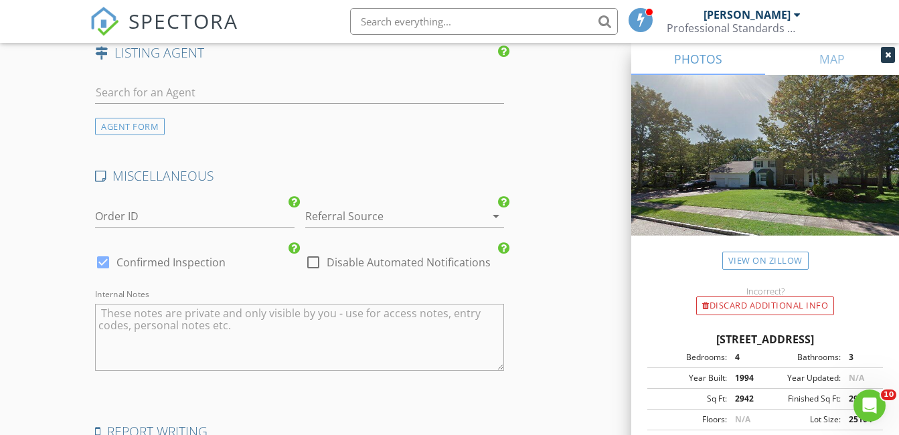
click at [418, 217] on div at bounding box center [385, 216] width 161 height 21
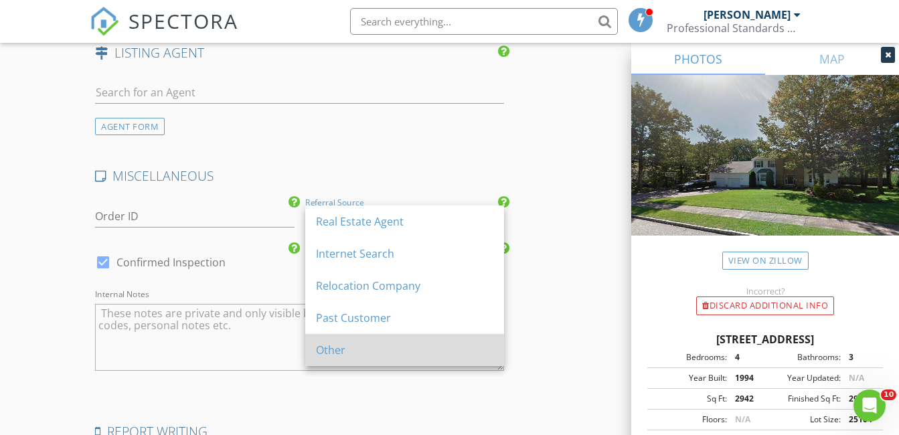
click at [365, 345] on div "Other" at bounding box center [404, 350] width 177 height 16
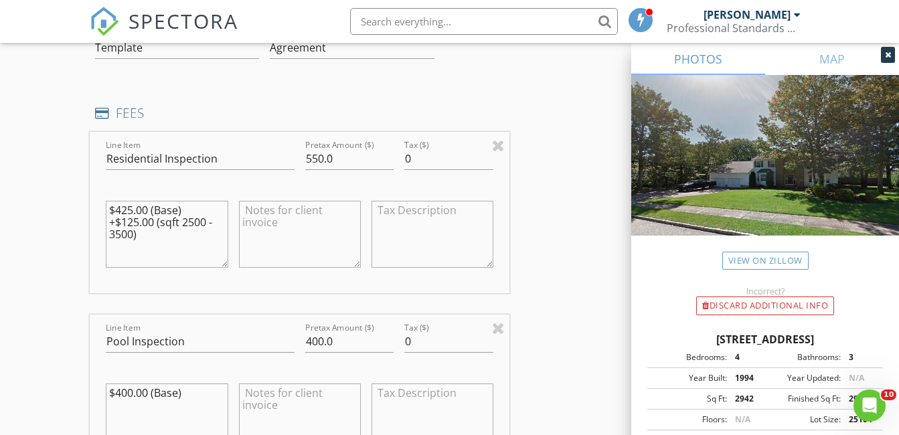
scroll to position [1138, 0]
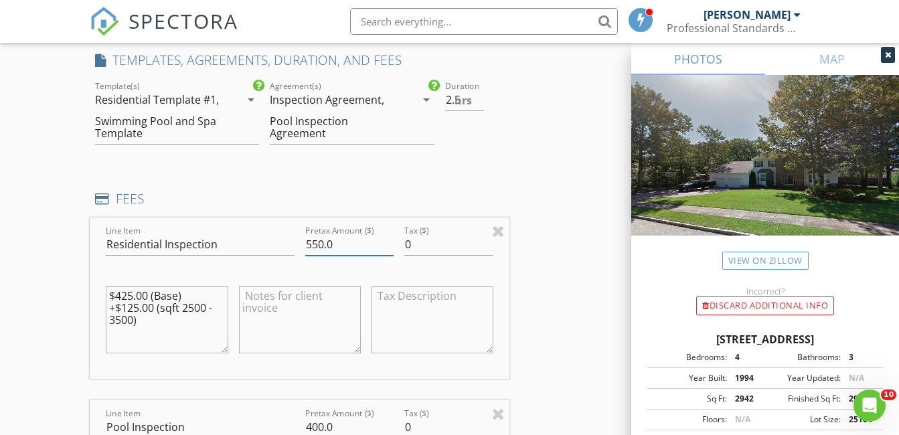
click at [317, 243] on input "550.0" at bounding box center [349, 245] width 89 height 22
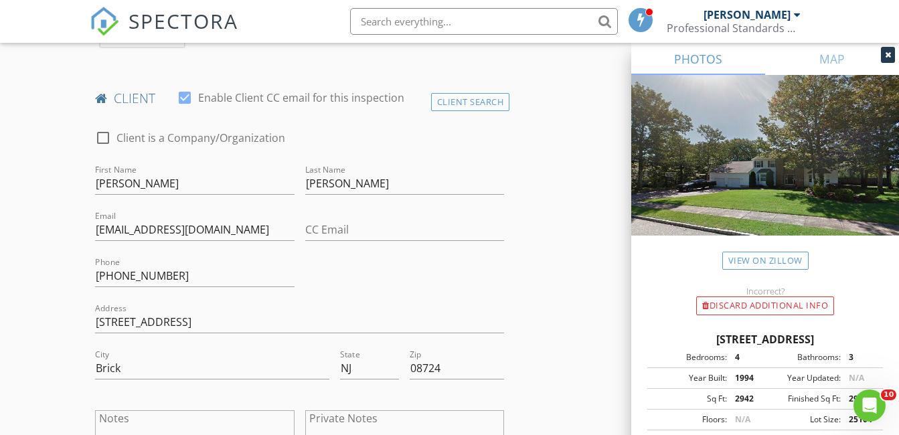
scroll to position [603, 0]
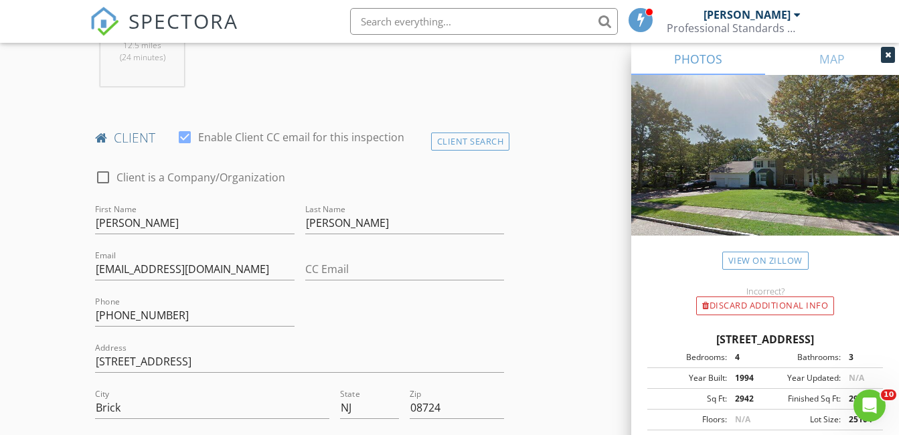
type input "500.0"
click at [209, 224] on input "Anthony Matarazzo" at bounding box center [194, 223] width 199 height 22
type input "Anthony"
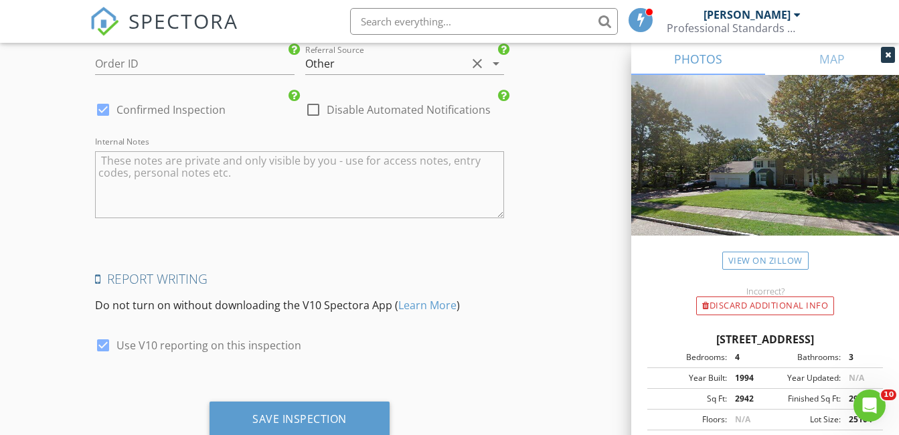
scroll to position [2541, 0]
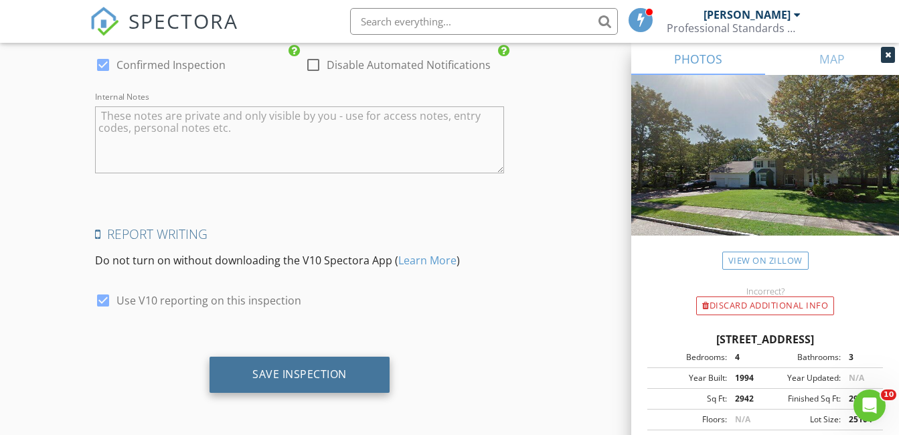
click at [279, 378] on div "Save Inspection" at bounding box center [299, 374] width 94 height 13
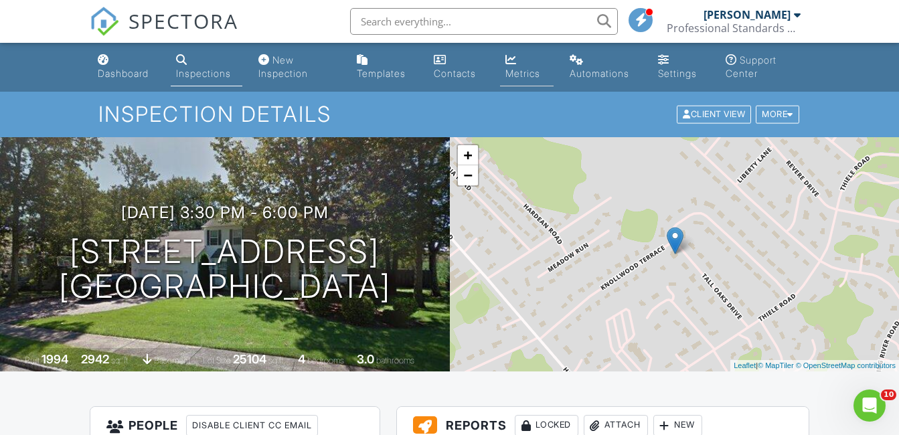
click at [518, 63] on link "Metrics" at bounding box center [527, 67] width 54 height 38
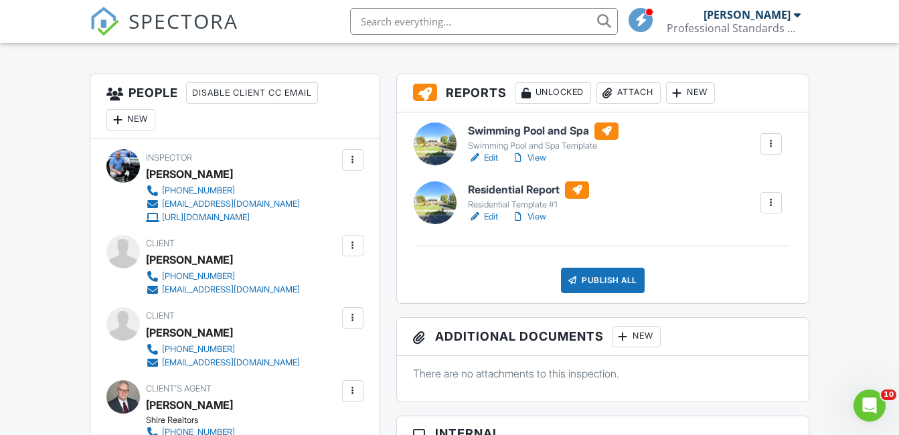
scroll to position [335, 0]
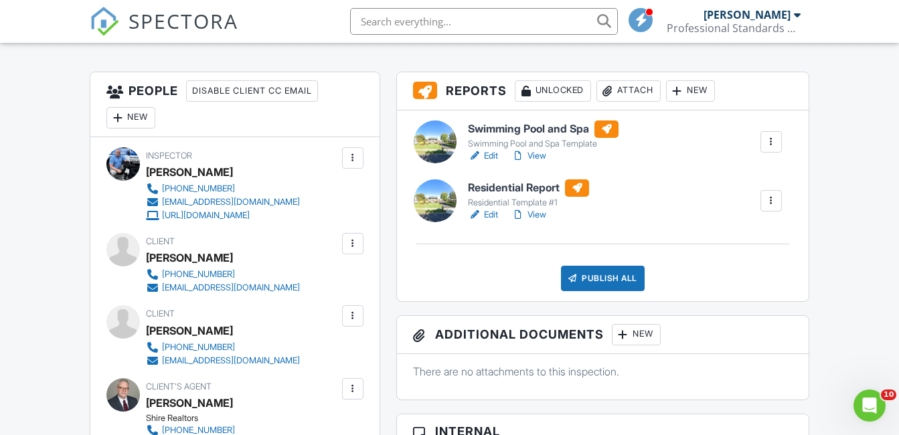
click at [493, 212] on link "Edit" at bounding box center [483, 214] width 30 height 13
